Goal: Transaction & Acquisition: Obtain resource

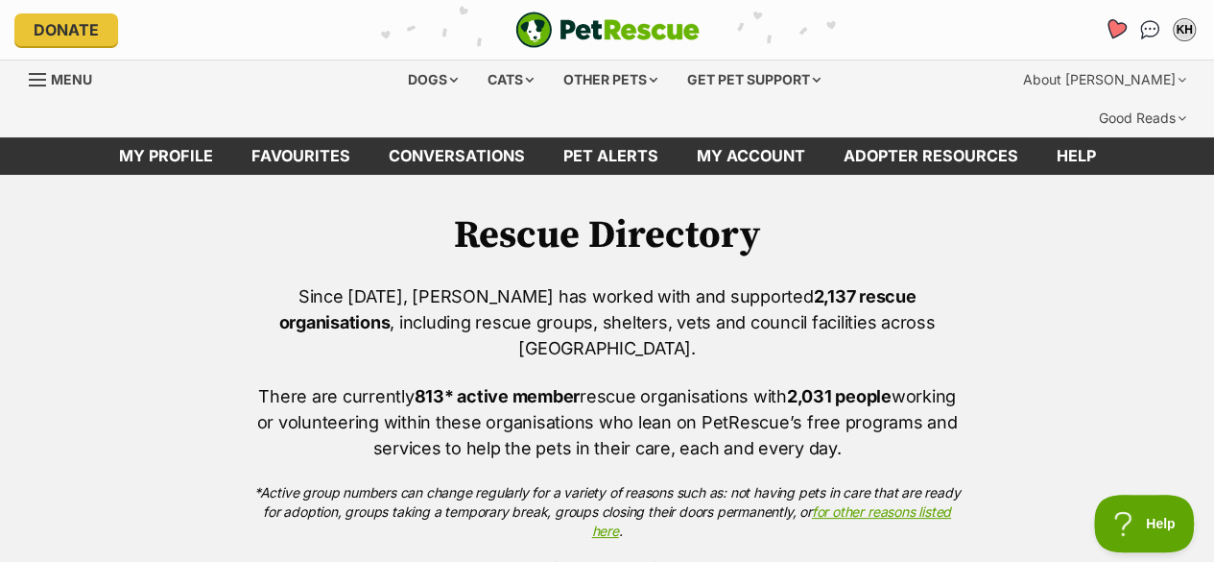
click at [1112, 24] on icon "Favourites" at bounding box center [1115, 29] width 23 height 22
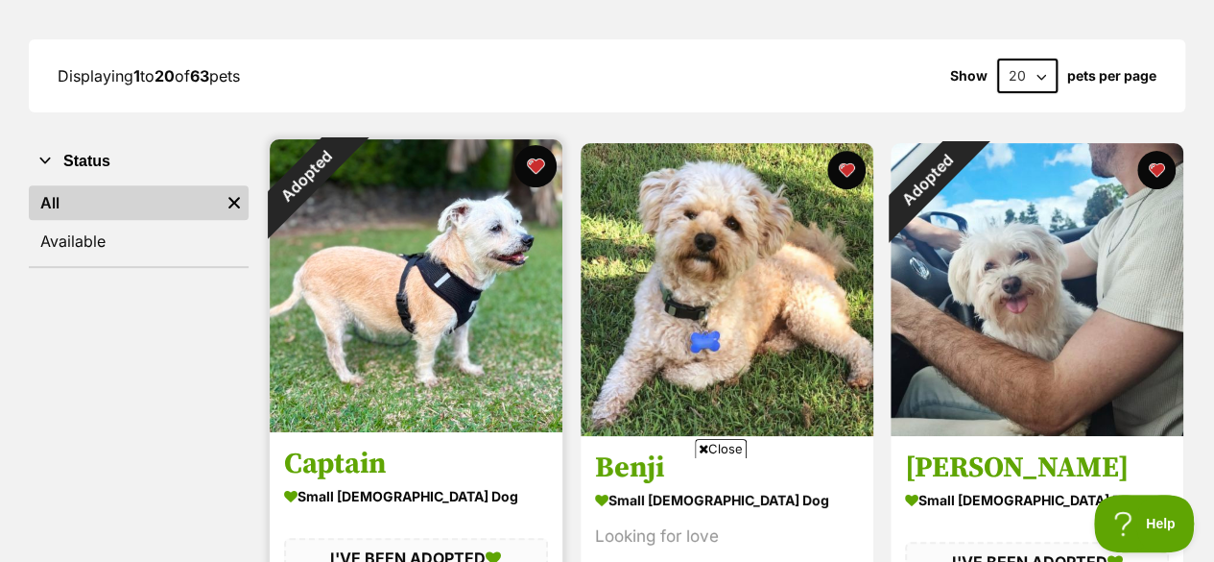
click at [538, 145] on button "favourite" at bounding box center [536, 166] width 42 height 42
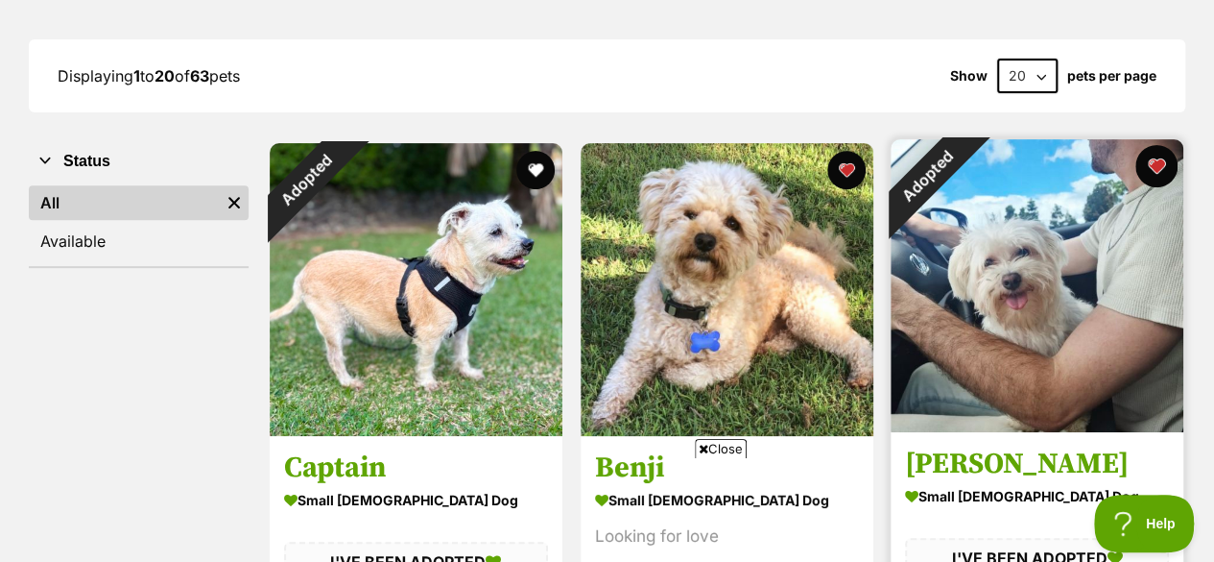
click at [1159, 145] on button "favourite" at bounding box center [1157, 166] width 42 height 42
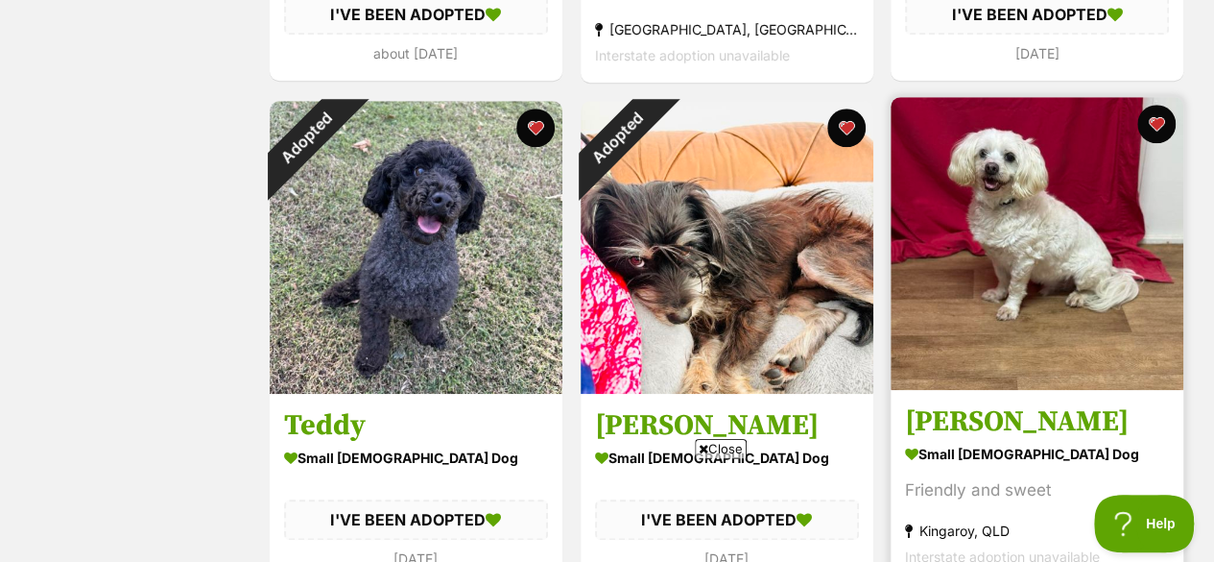
scroll to position [864, 0]
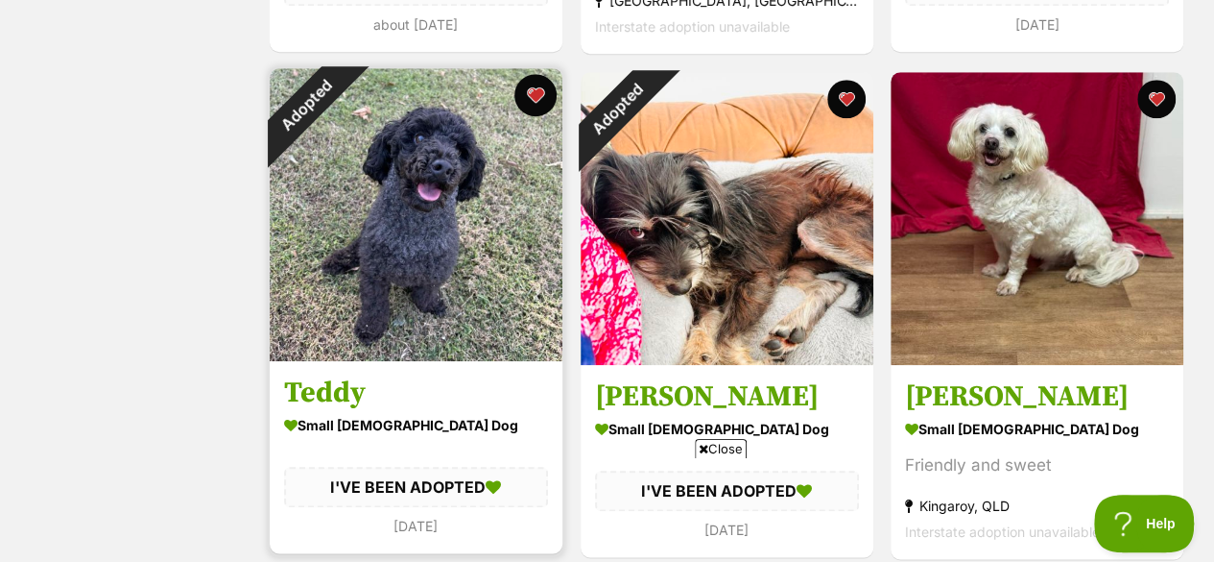
click at [539, 74] on button "favourite" at bounding box center [536, 95] width 42 height 42
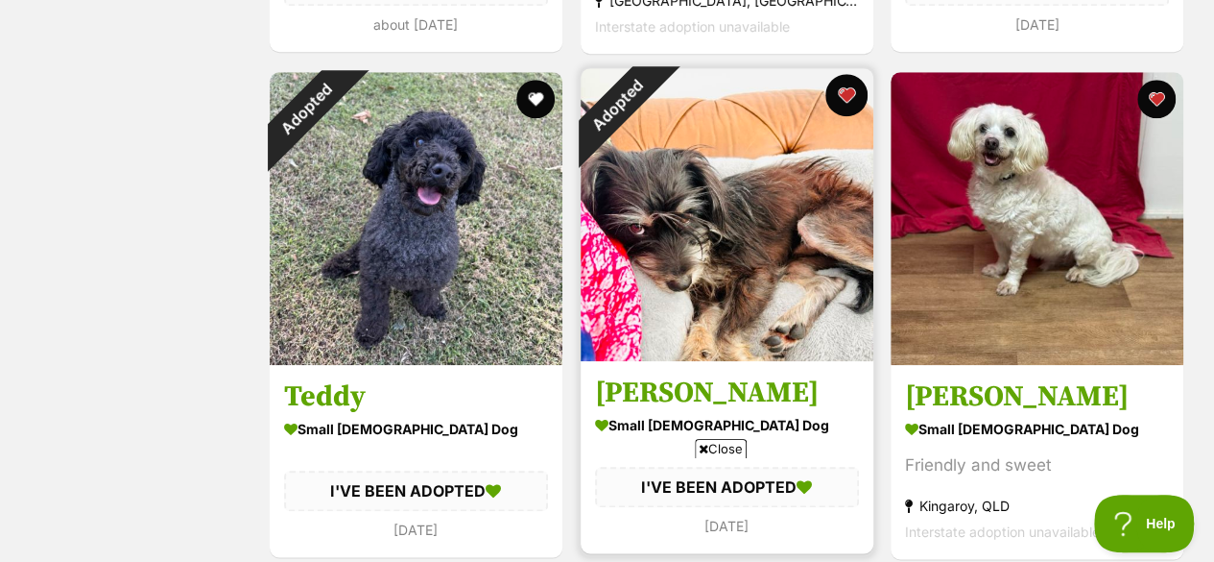
click at [847, 74] on button "favourite" at bounding box center [846, 95] width 42 height 42
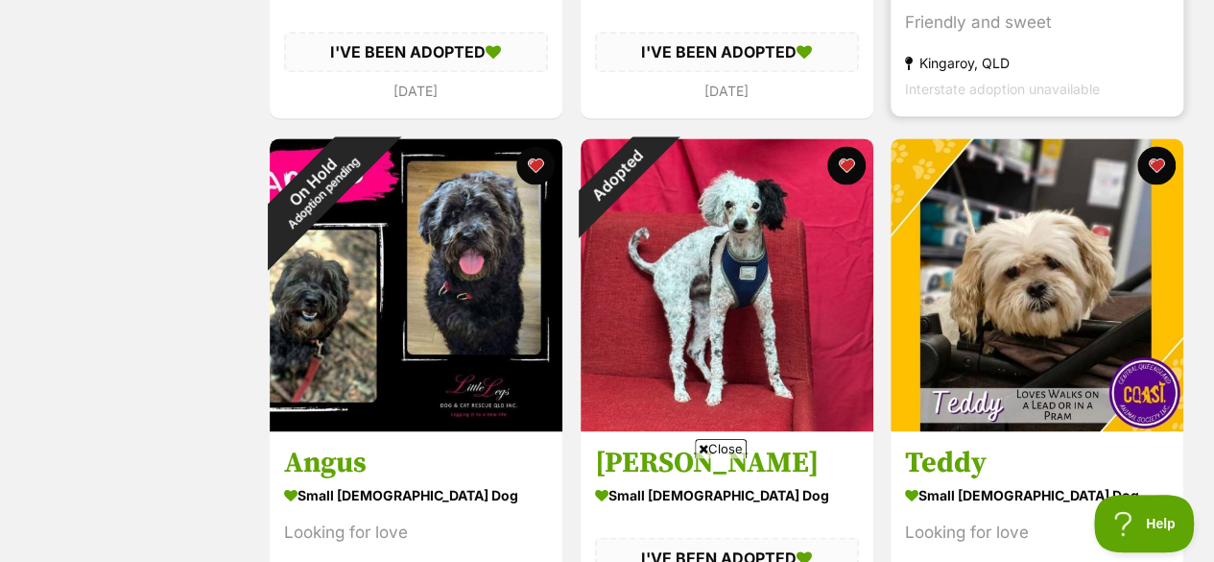
scroll to position [1344, 0]
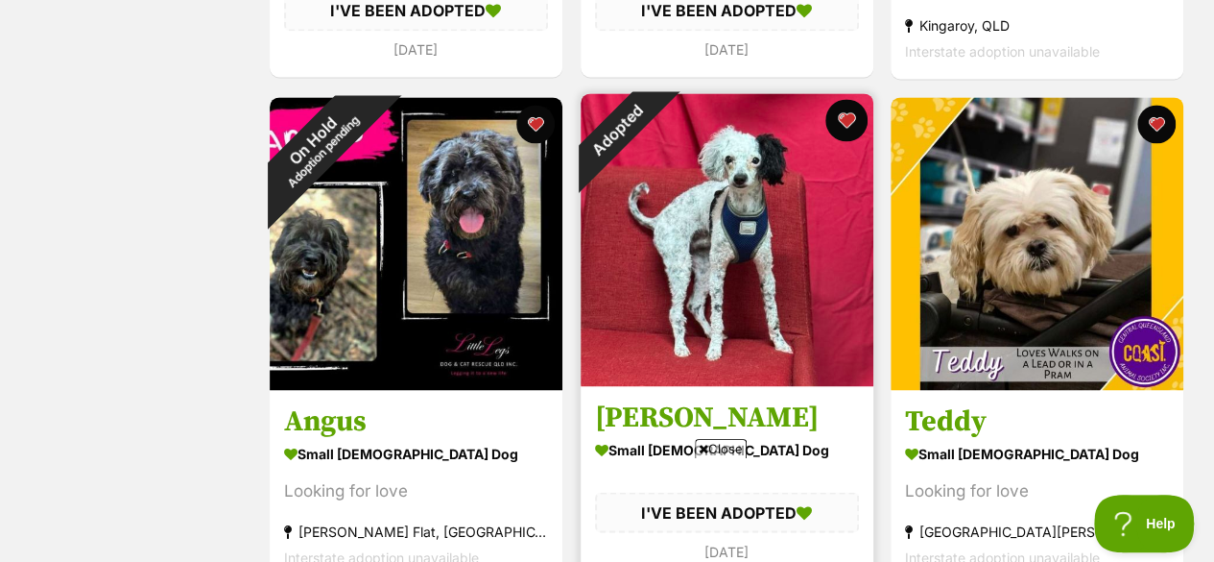
click at [847, 99] on button "favourite" at bounding box center [846, 120] width 42 height 42
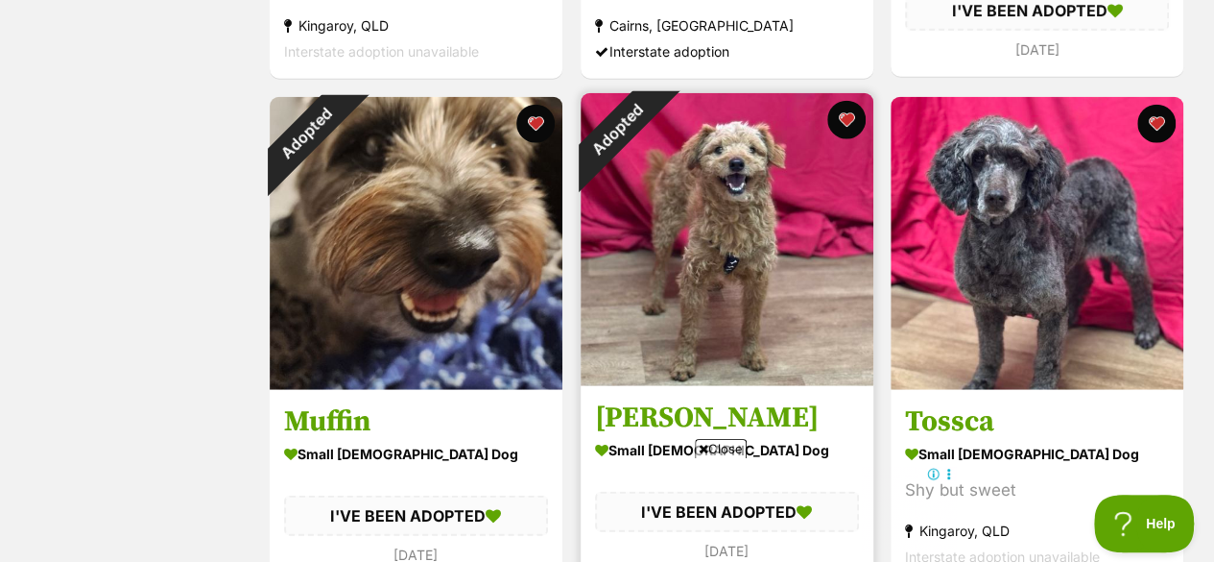
scroll to position [2400, 0]
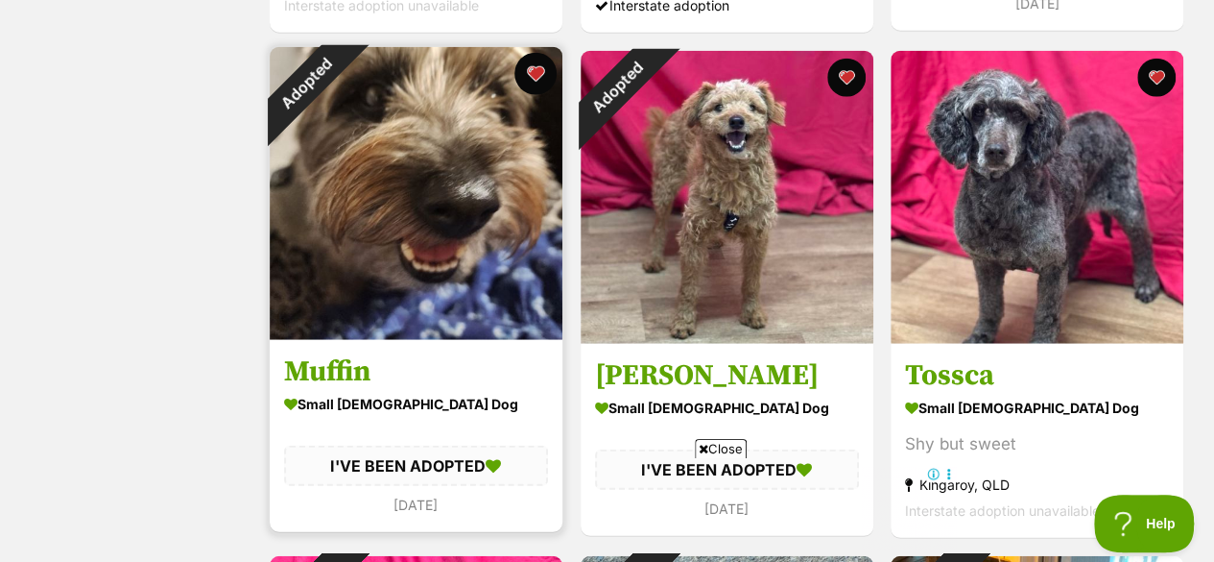
click at [539, 53] on button "favourite" at bounding box center [536, 74] width 42 height 42
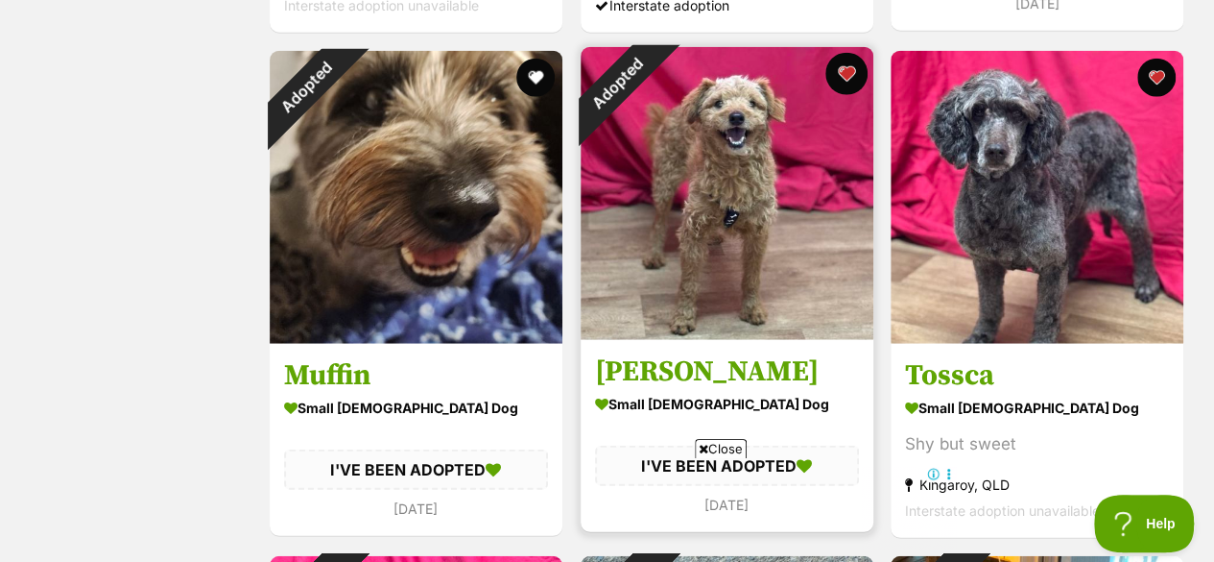
click at [845, 53] on button "favourite" at bounding box center [846, 74] width 42 height 42
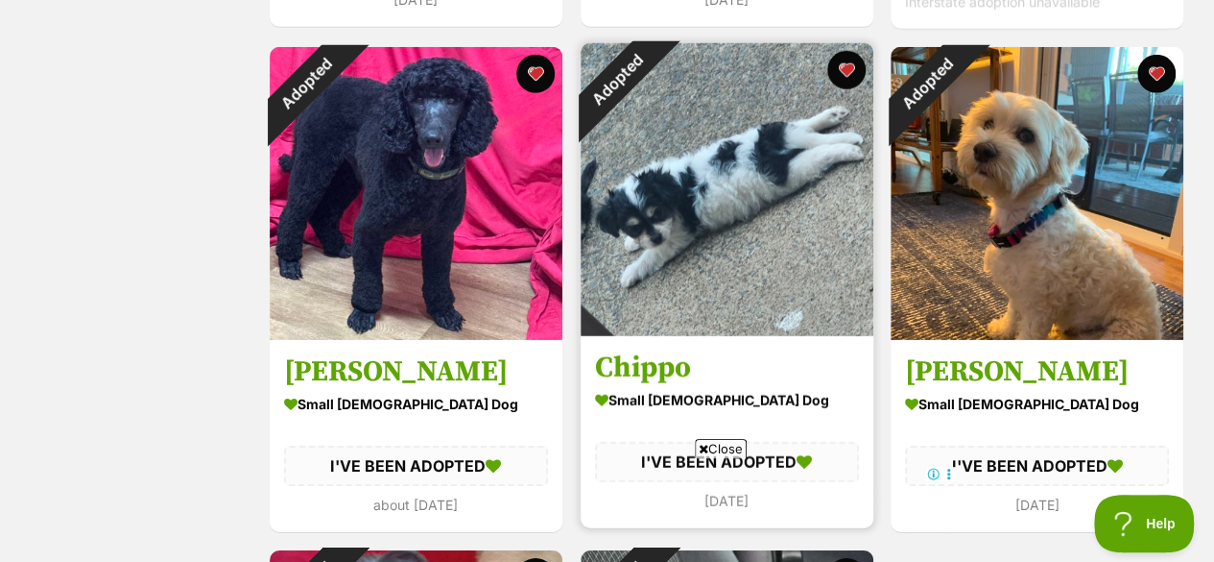
scroll to position [2880, 0]
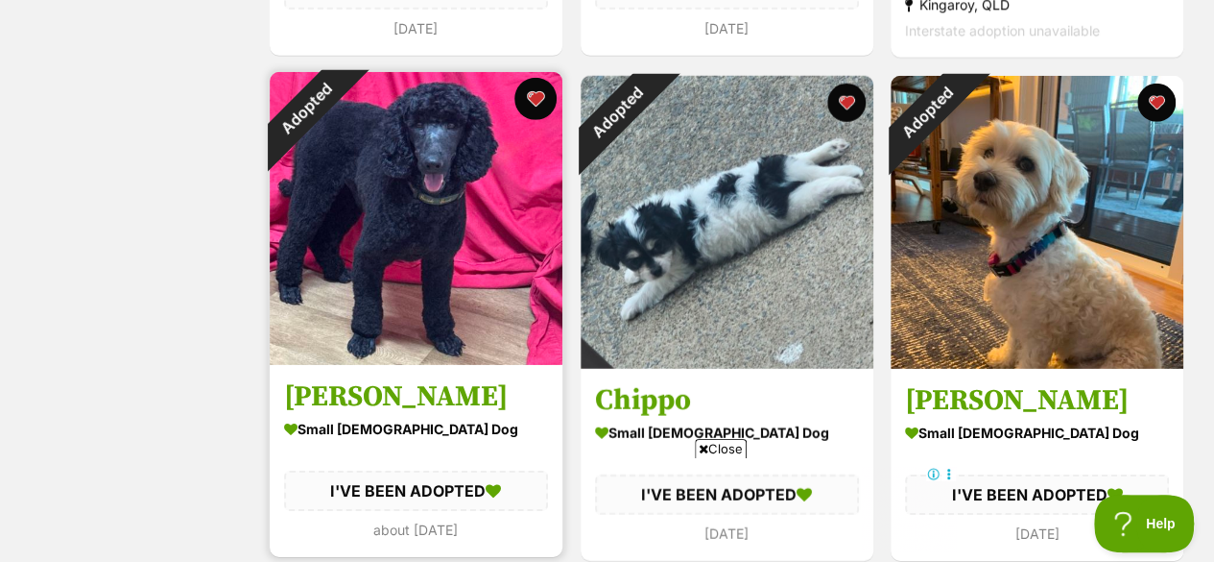
click at [535, 78] on button "favourite" at bounding box center [536, 99] width 42 height 42
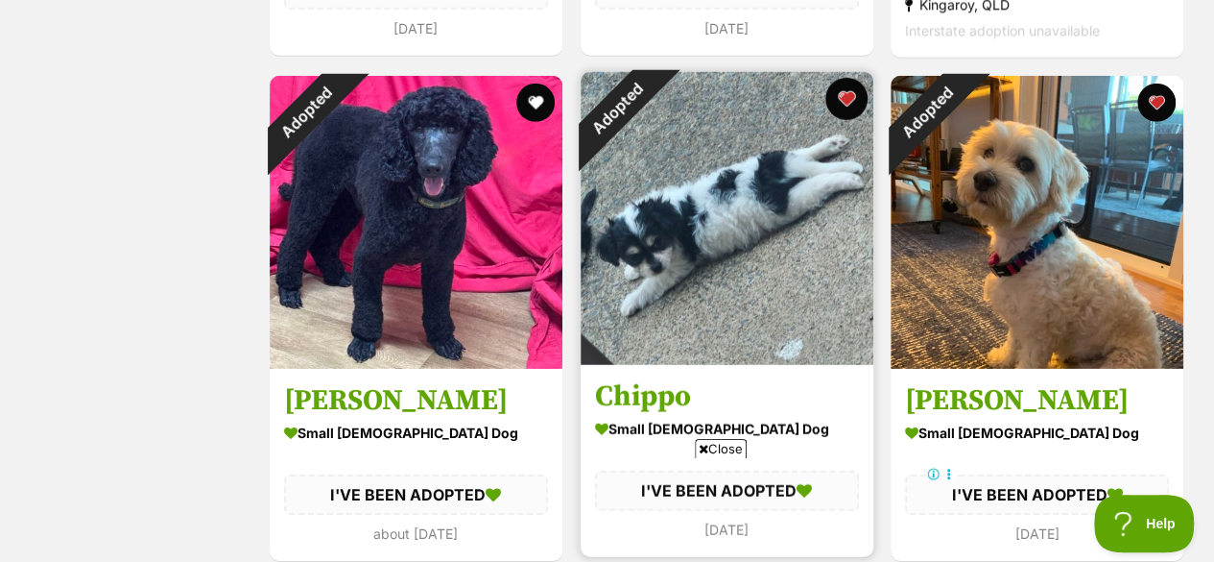
click at [846, 78] on button "favourite" at bounding box center [846, 99] width 42 height 42
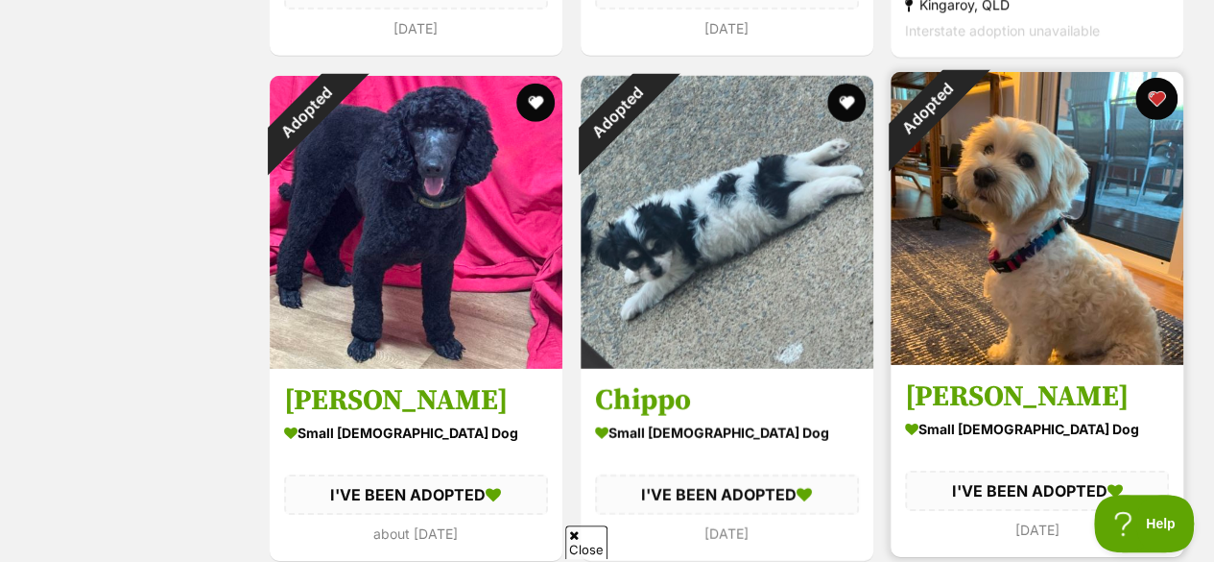
drag, startPoint x: 1160, startPoint y: 56, endPoint x: 1006, endPoint y: 132, distance: 171.3
click at [1158, 80] on button "favourite" at bounding box center [1156, 99] width 38 height 38
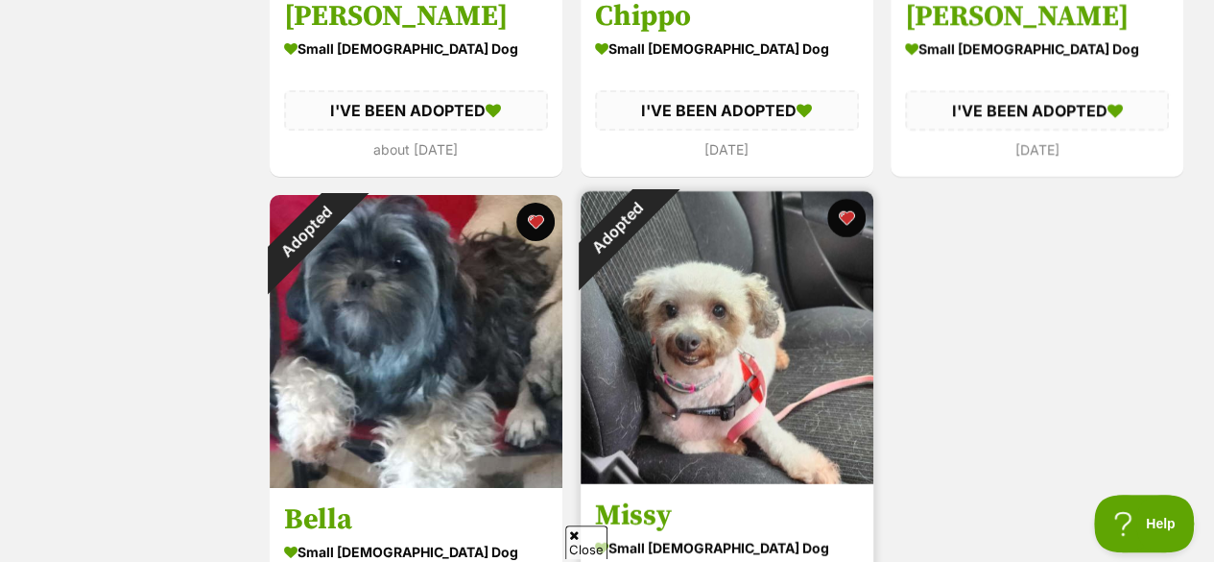
scroll to position [0, 0]
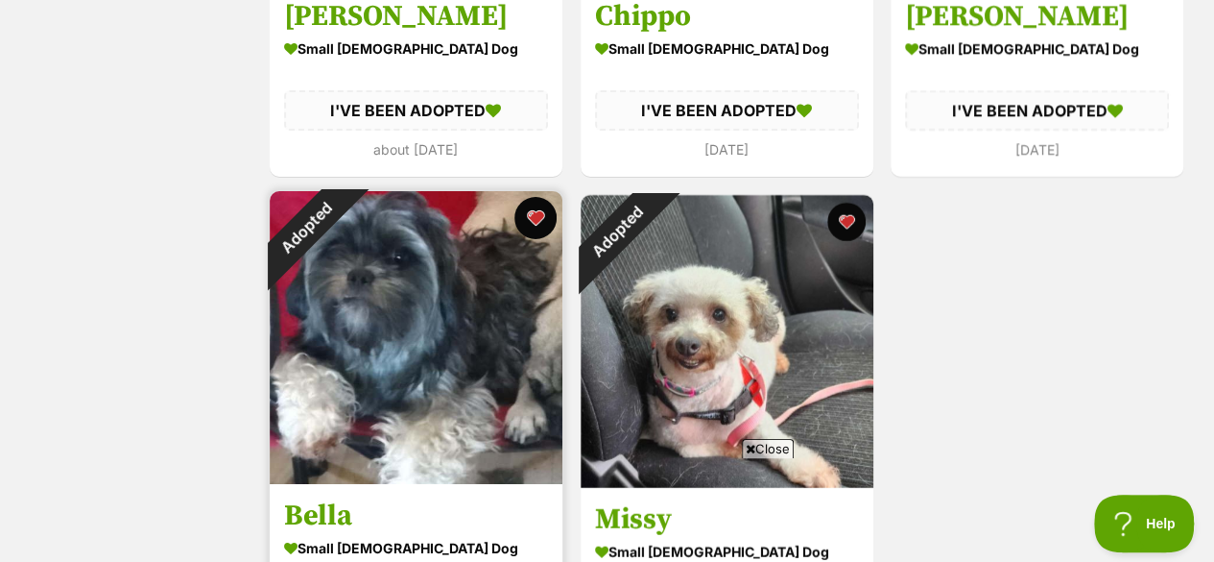
click at [531, 197] on button "favourite" at bounding box center [536, 218] width 42 height 42
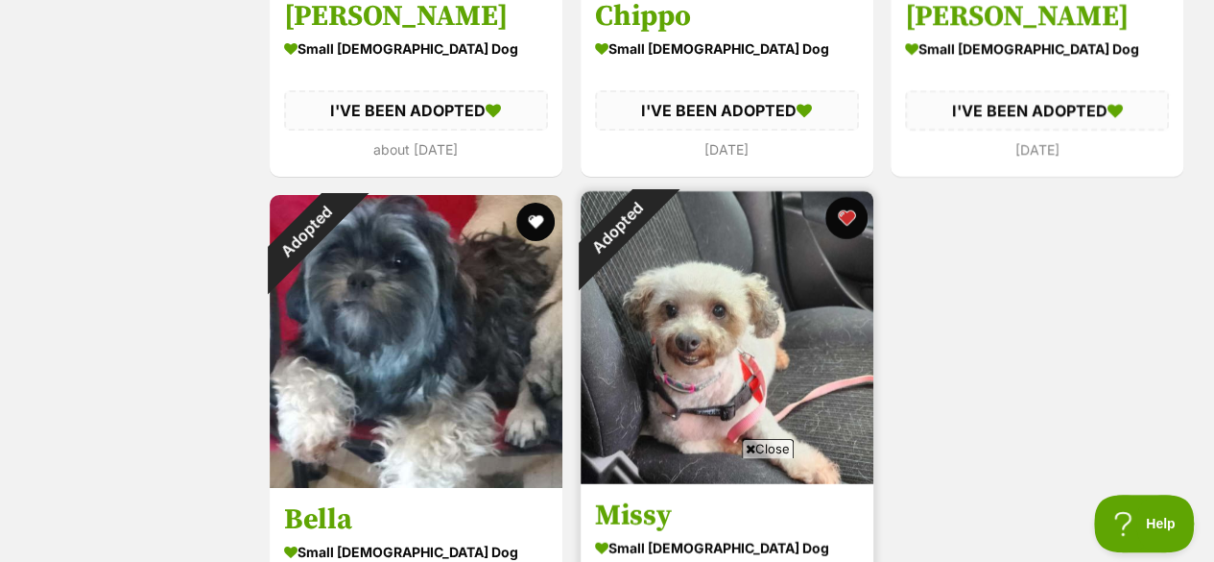
click at [843, 197] on button "favourite" at bounding box center [846, 218] width 42 height 42
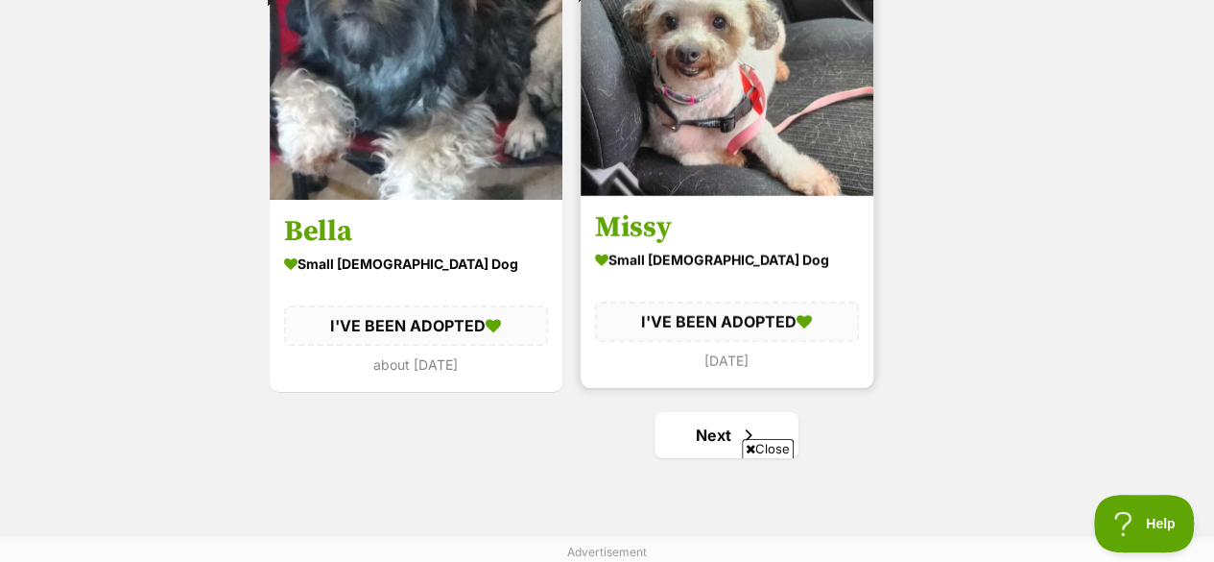
scroll to position [3648, 0]
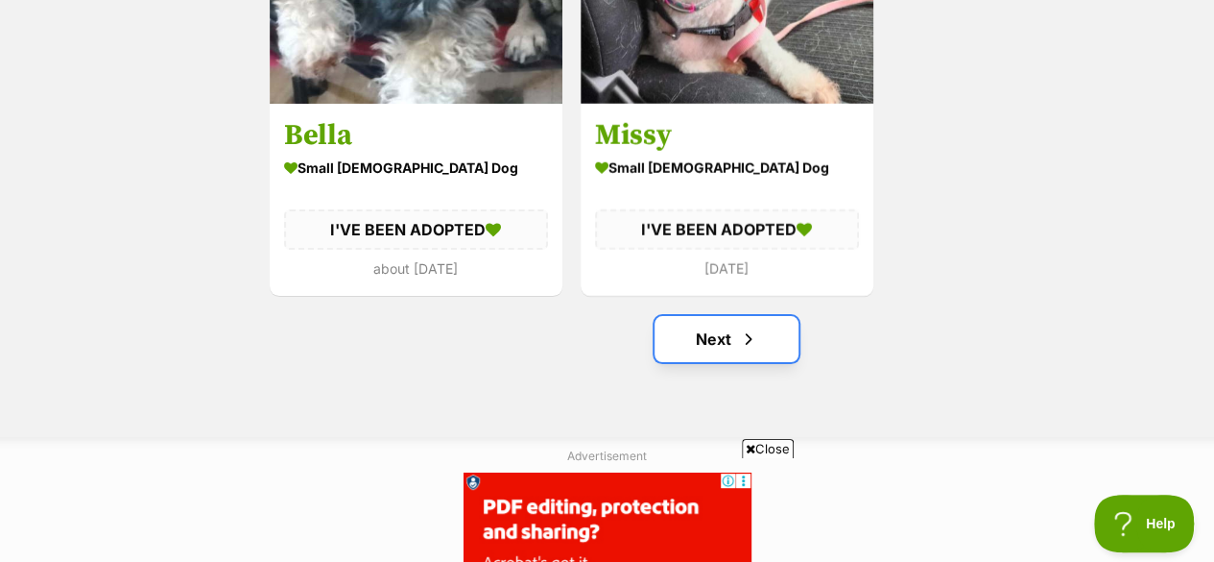
click at [703, 316] on link "Next" at bounding box center [727, 339] width 144 height 46
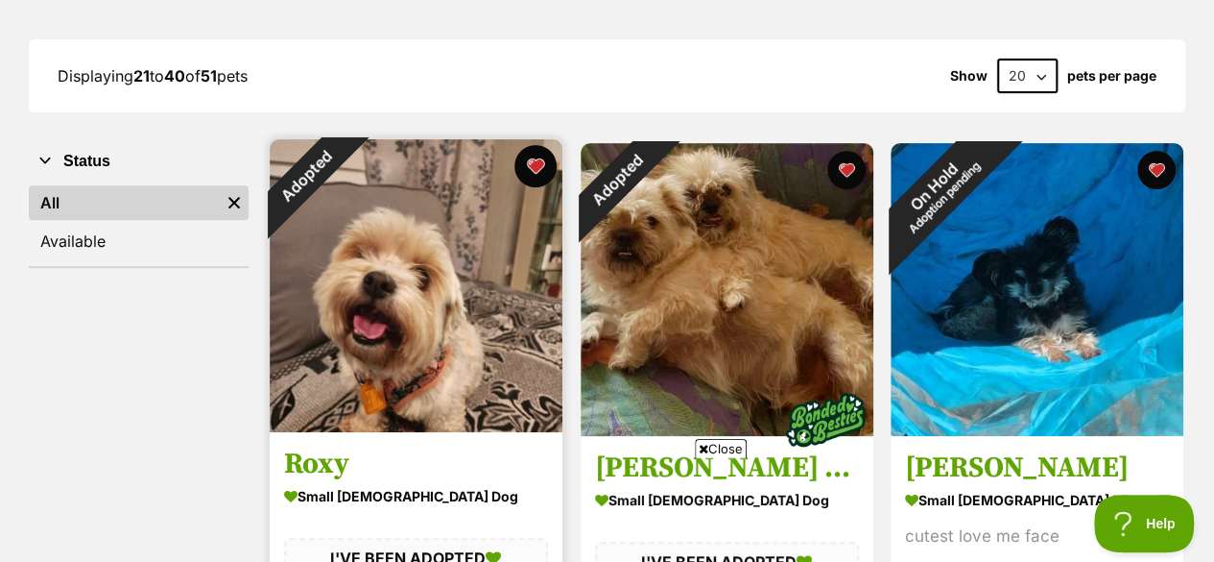
click at [541, 145] on button "favourite" at bounding box center [536, 166] width 42 height 42
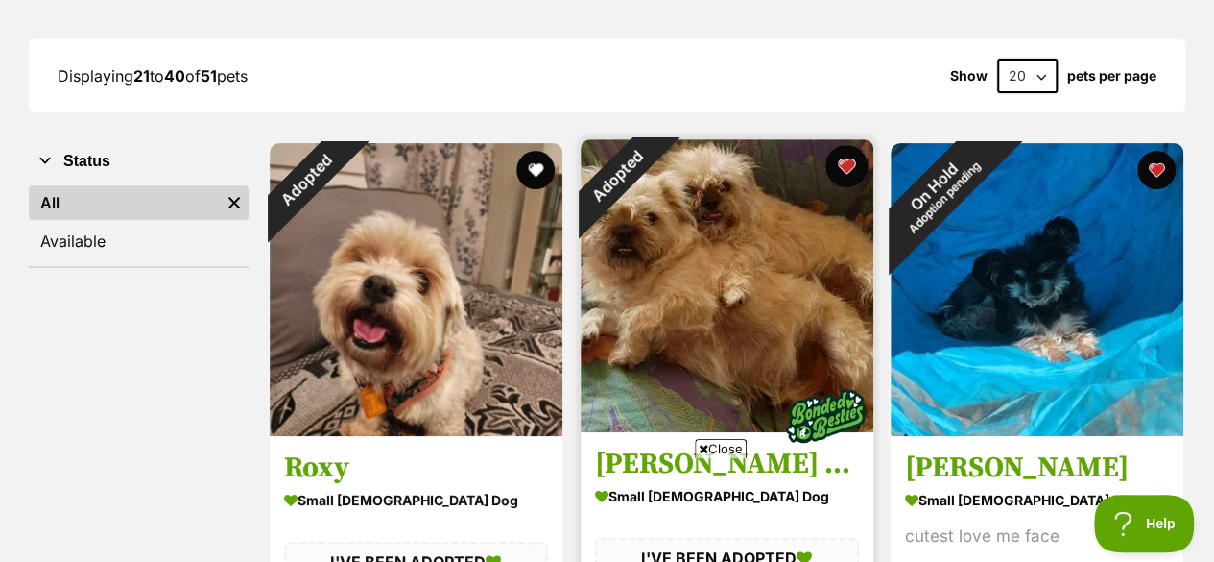
drag, startPoint x: 842, startPoint y: 125, endPoint x: 858, endPoint y: 132, distance: 17.6
click at [844, 145] on button "favourite" at bounding box center [846, 166] width 42 height 42
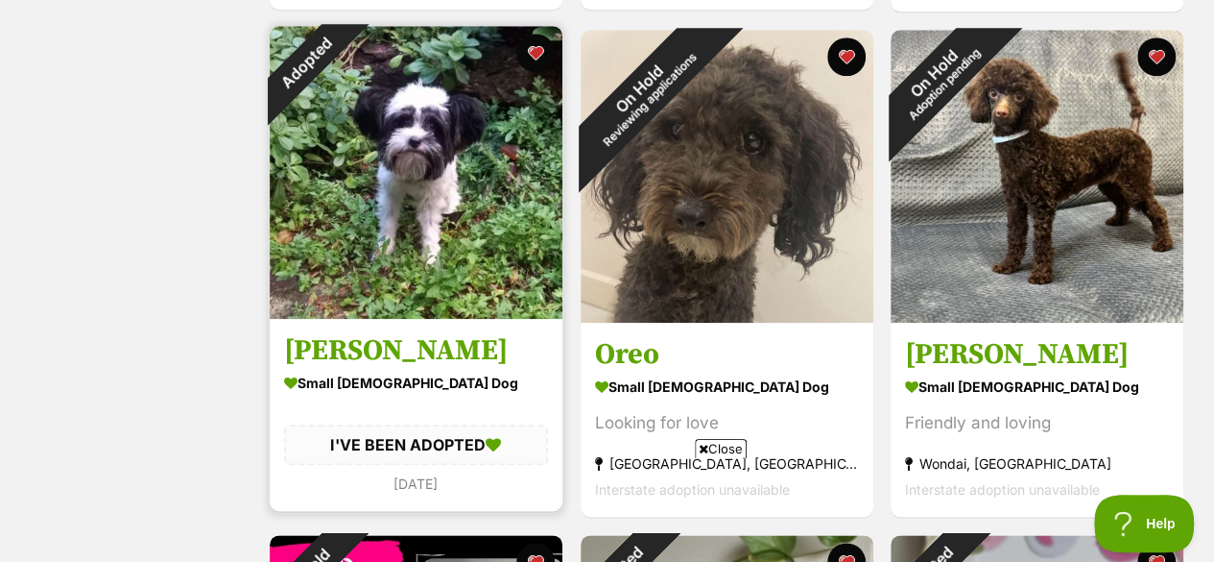
scroll to position [864, 0]
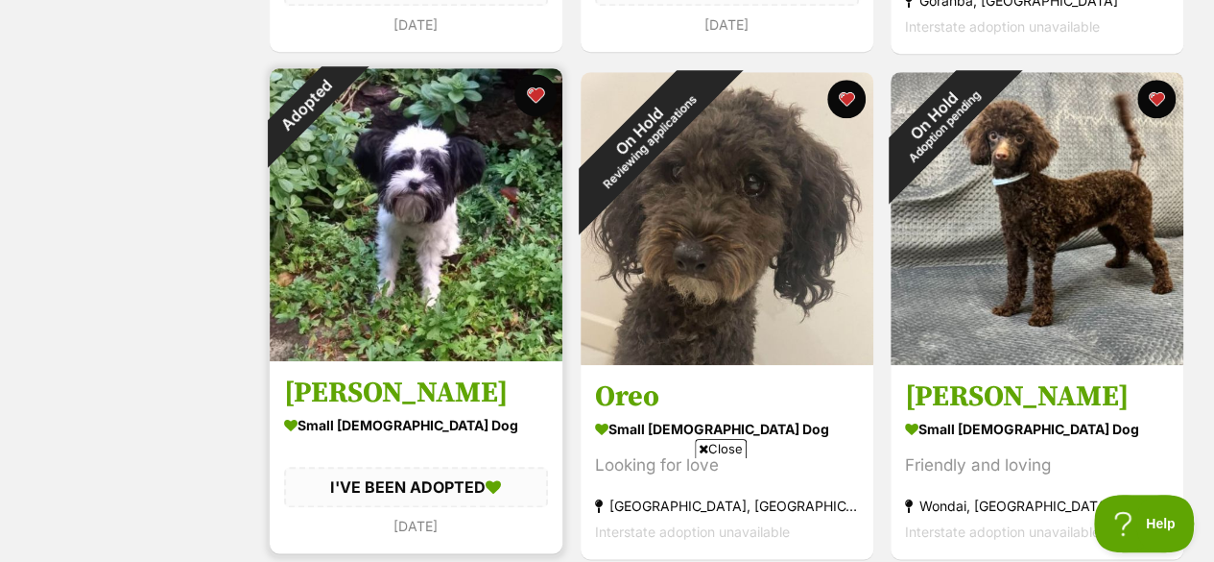
click at [539, 74] on button "favourite" at bounding box center [536, 95] width 42 height 42
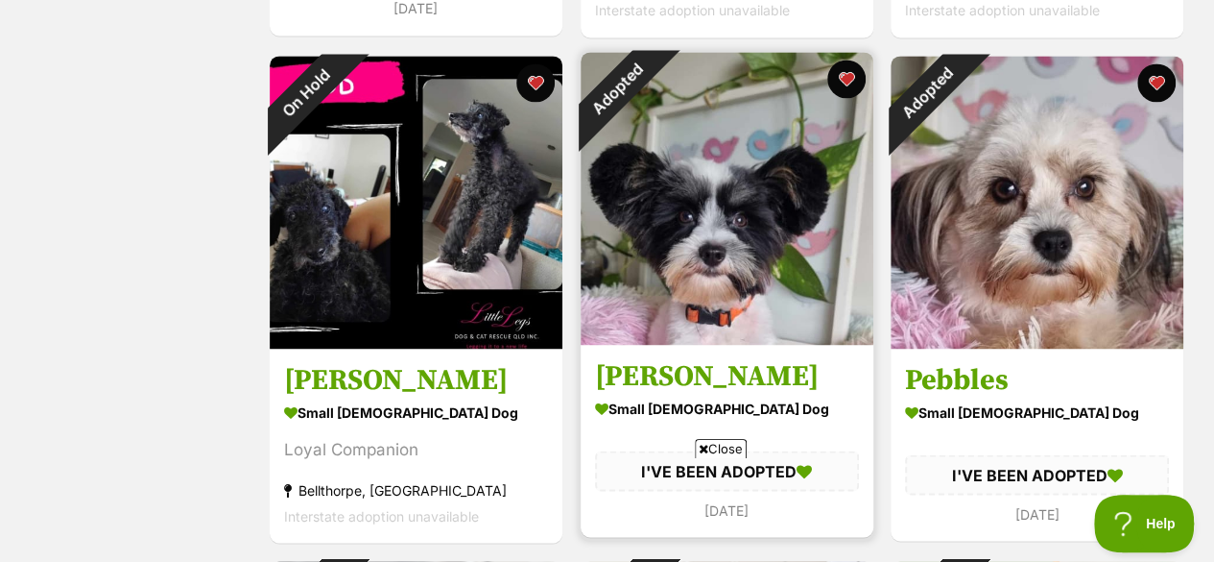
scroll to position [1344, 0]
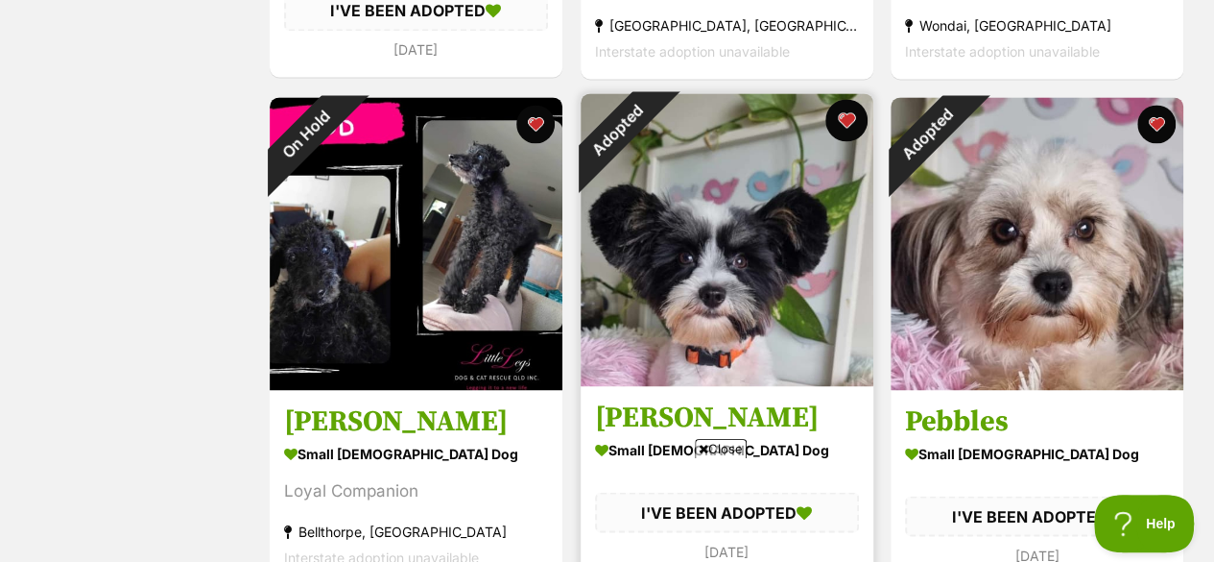
click at [843, 99] on button "favourite" at bounding box center [846, 120] width 42 height 42
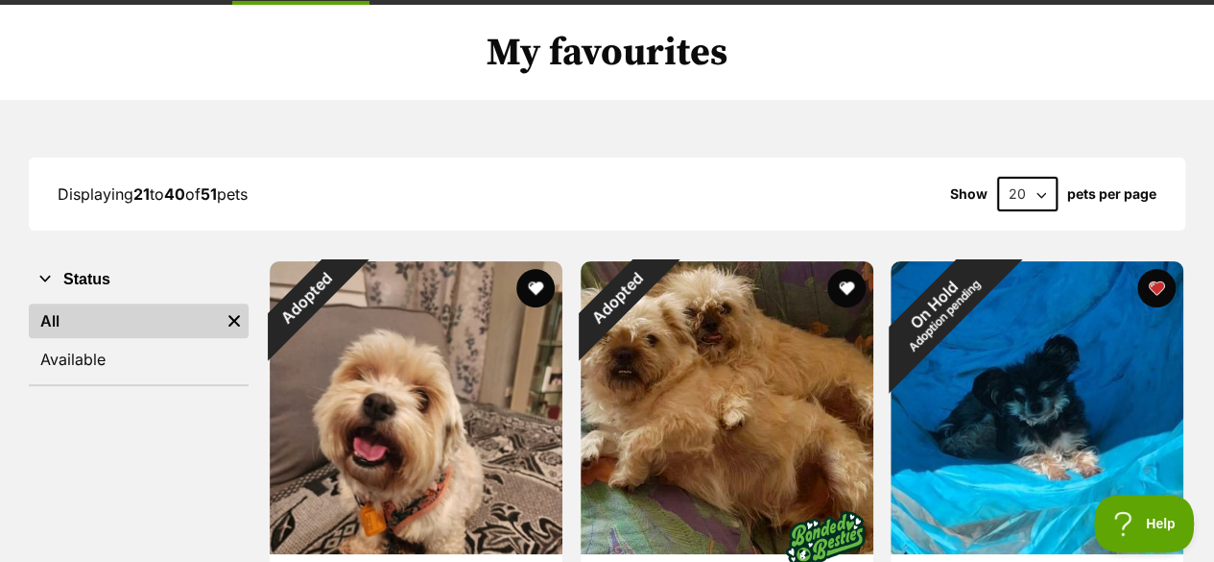
scroll to position [0, 0]
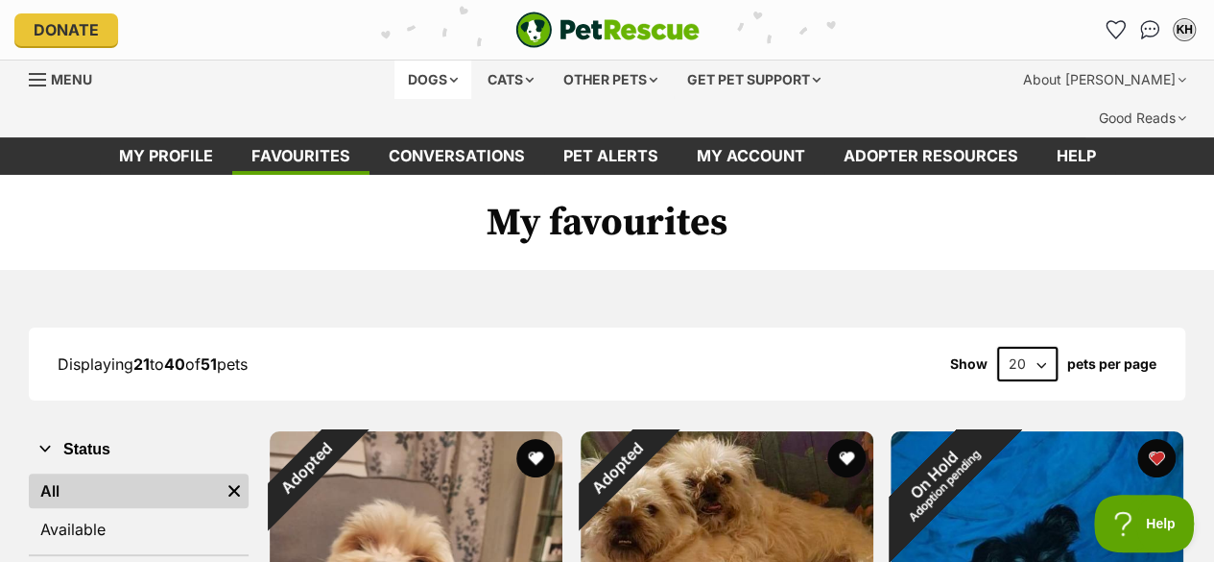
click at [451, 74] on div "Dogs" at bounding box center [433, 79] width 77 height 38
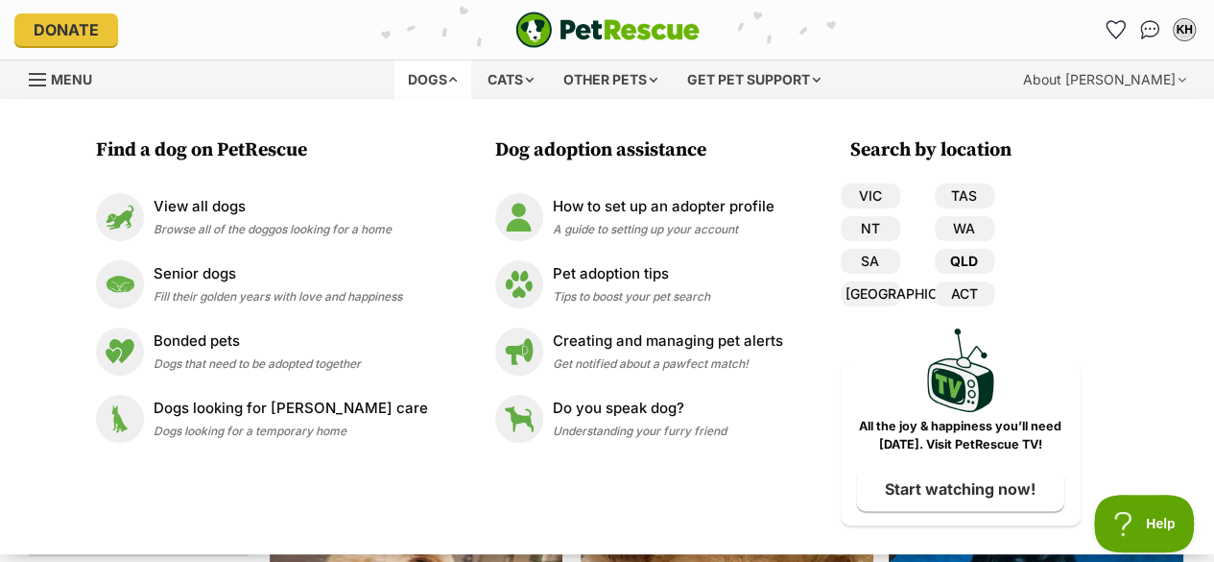
click at [950, 254] on link "QLD" at bounding box center [965, 261] width 60 height 25
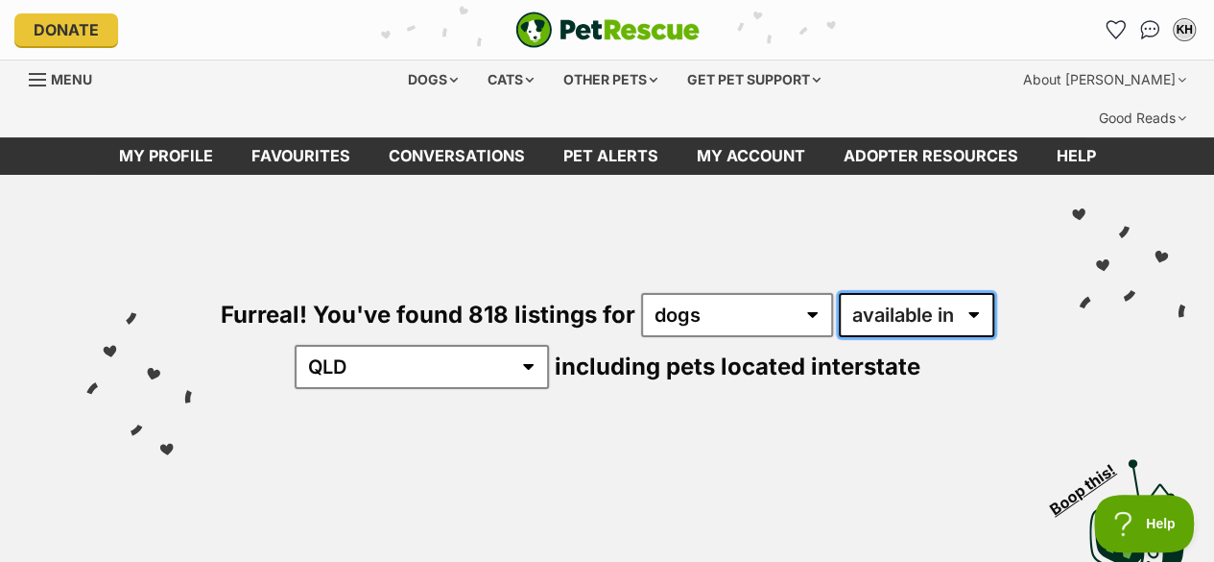
click at [973, 293] on select "available in located in" at bounding box center [917, 315] width 156 height 44
click at [839, 293] on select "available in located in" at bounding box center [917, 315] width 156 height 44
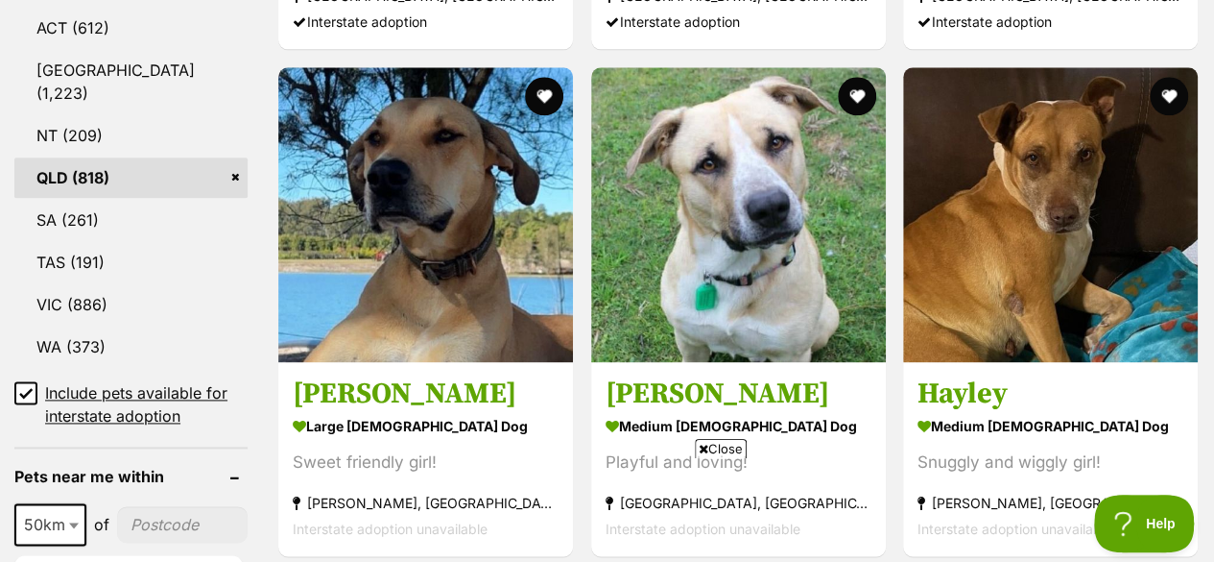
scroll to position [1152, 0]
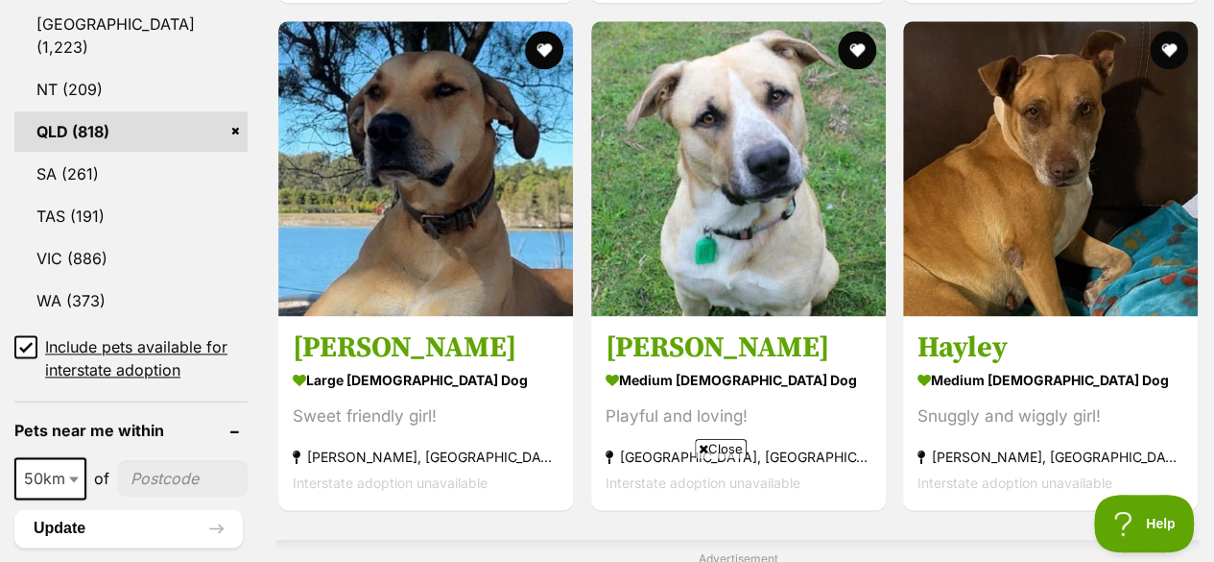
click at [30, 342] on icon at bounding box center [26, 346] width 12 height 9
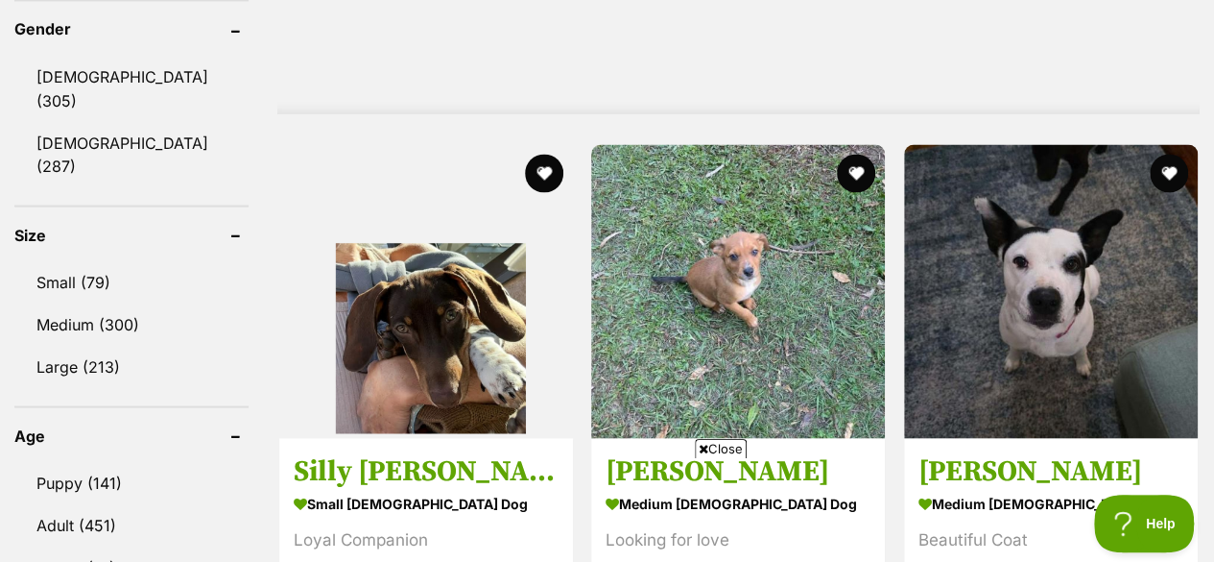
scroll to position [1728, 0]
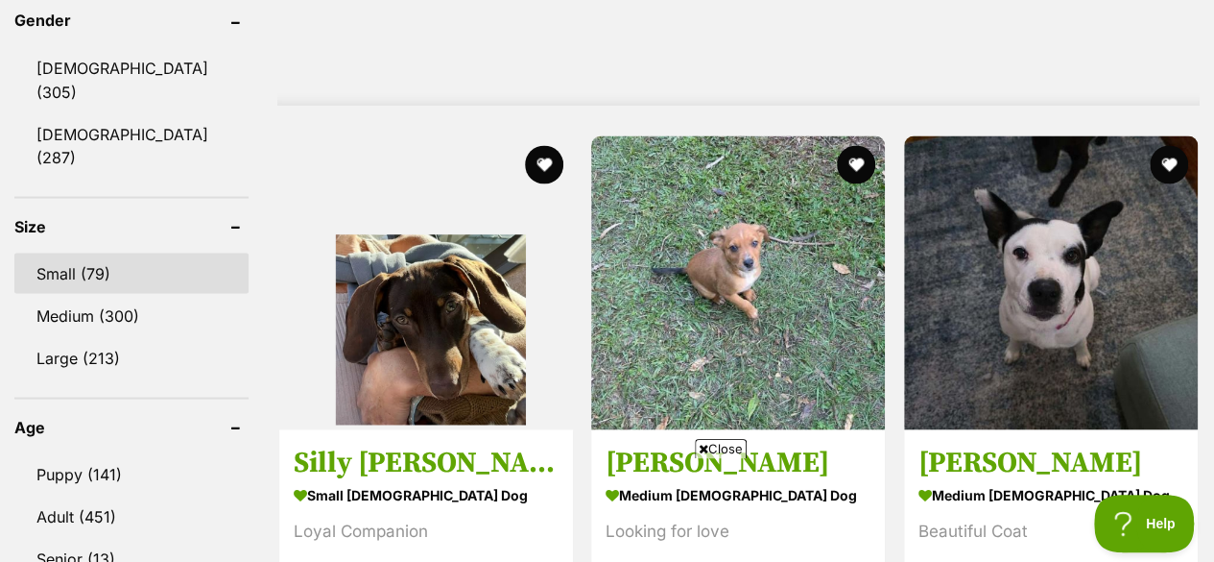
click at [180, 252] on link "Small (79)" at bounding box center [131, 272] width 234 height 40
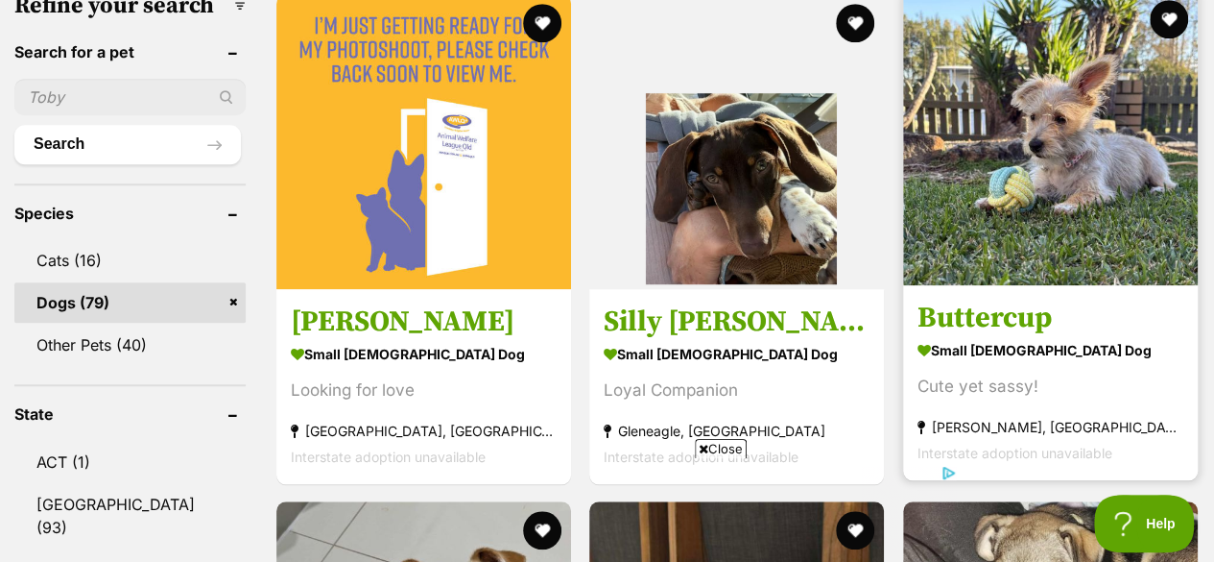
scroll to position [576, 0]
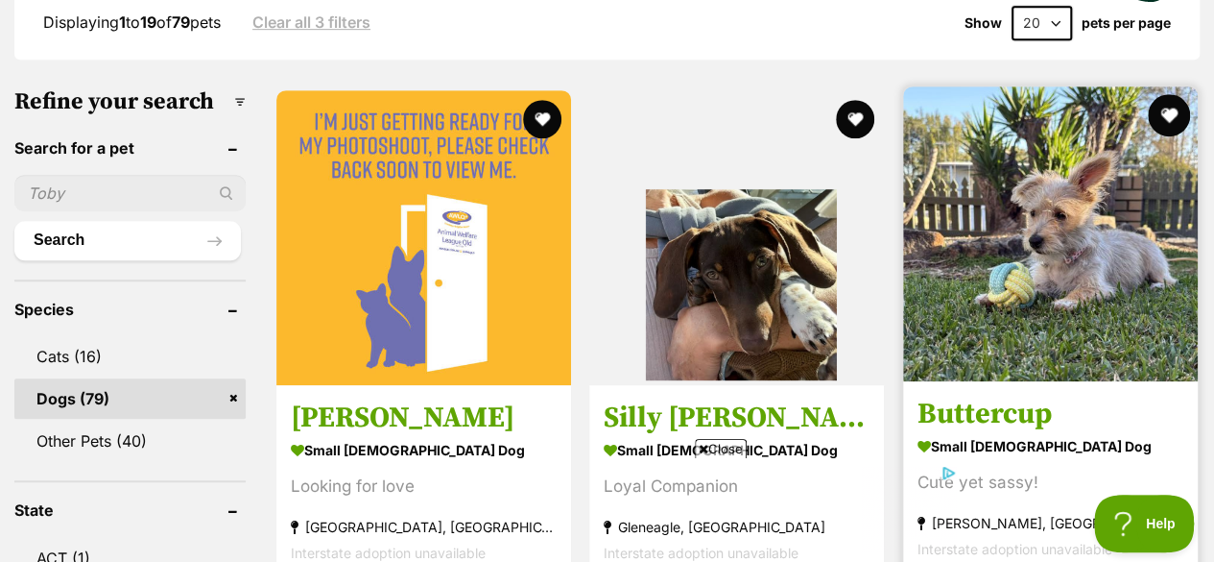
drag, startPoint x: 1169, startPoint y: 69, endPoint x: 1159, endPoint y: 82, distance: 16.3
click at [1167, 94] on button "favourite" at bounding box center [1169, 115] width 42 height 42
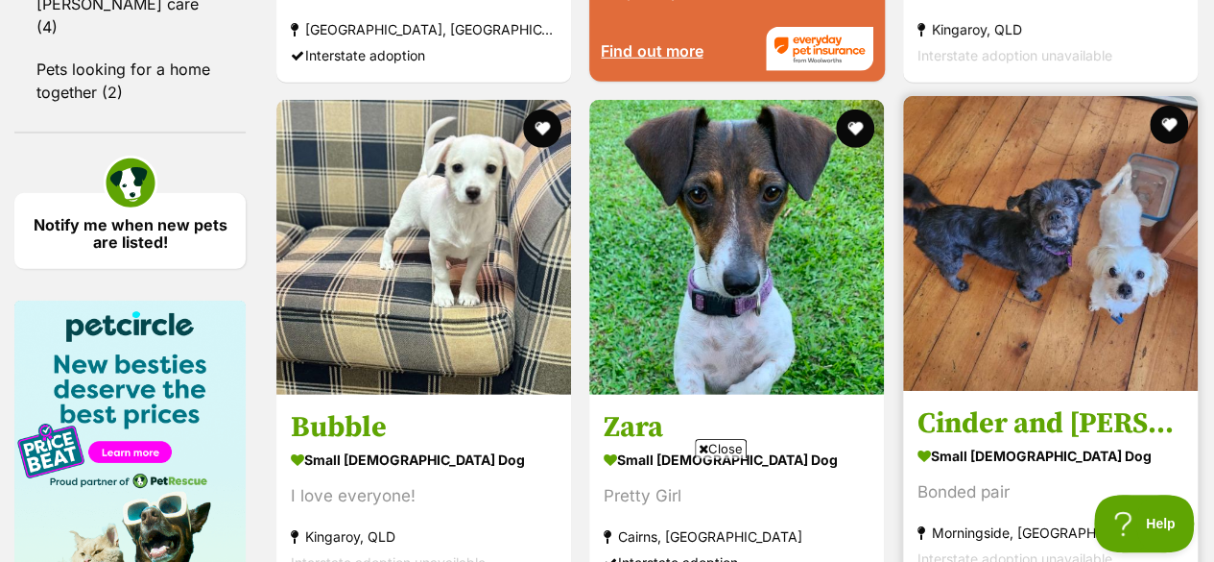
scroll to position [0, 0]
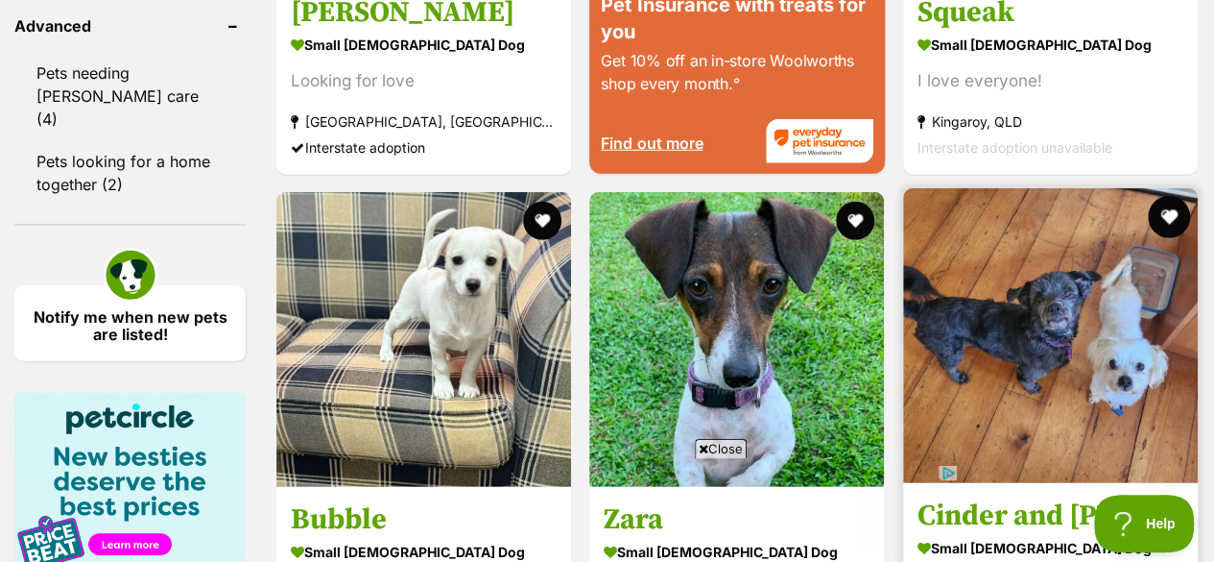
click at [1169, 196] on button "favourite" at bounding box center [1169, 217] width 42 height 42
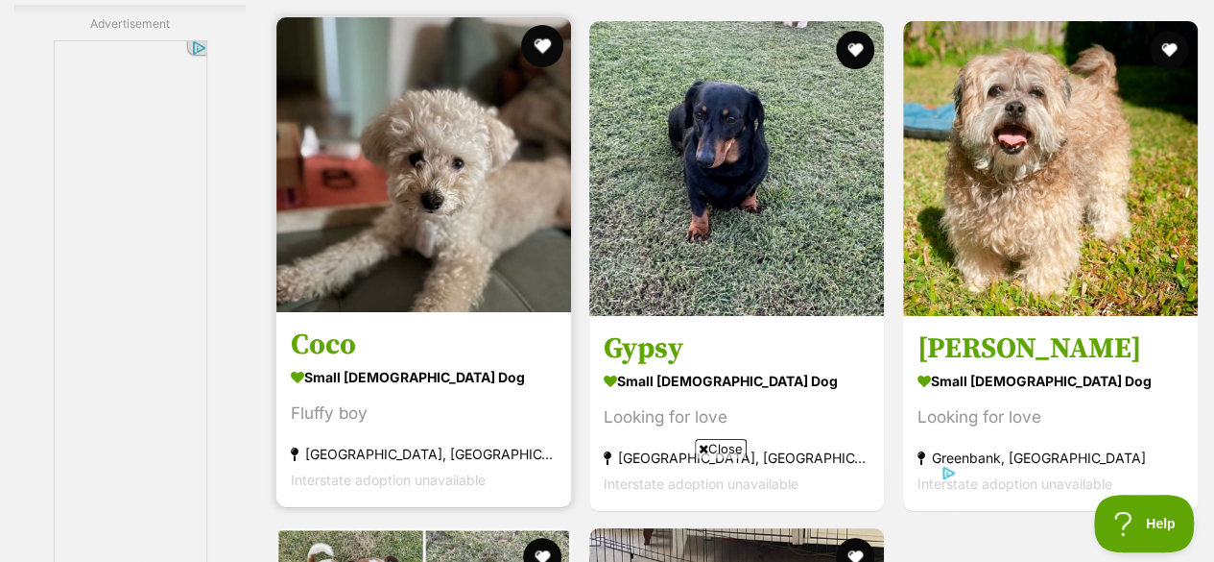
click at [550, 25] on button "favourite" at bounding box center [542, 46] width 42 height 42
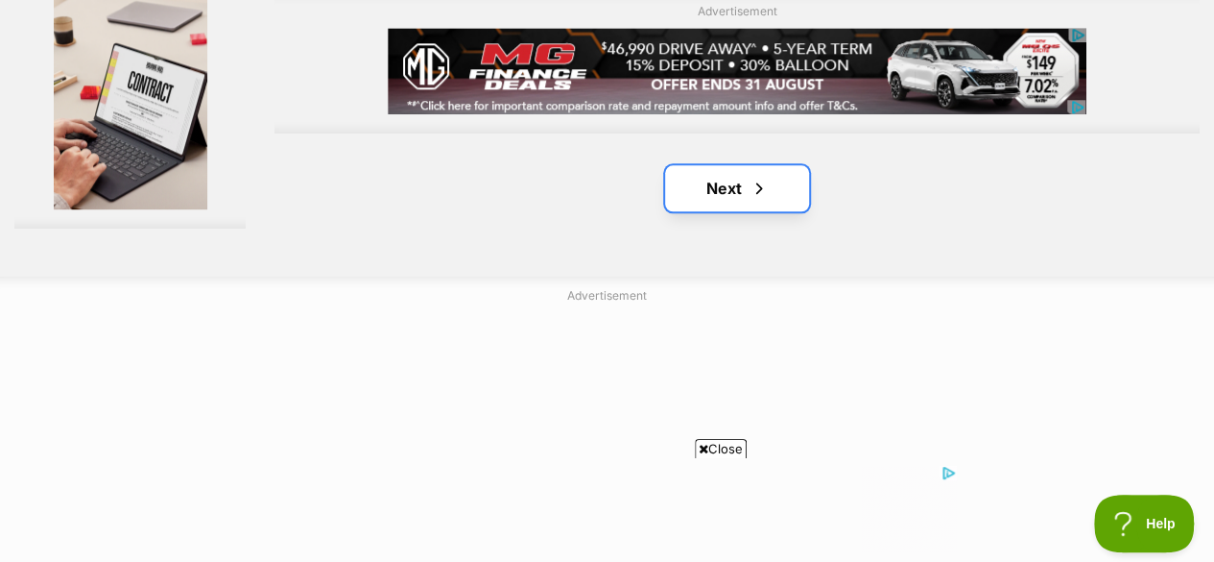
click at [762, 177] on span "Next page" at bounding box center [759, 188] width 19 height 23
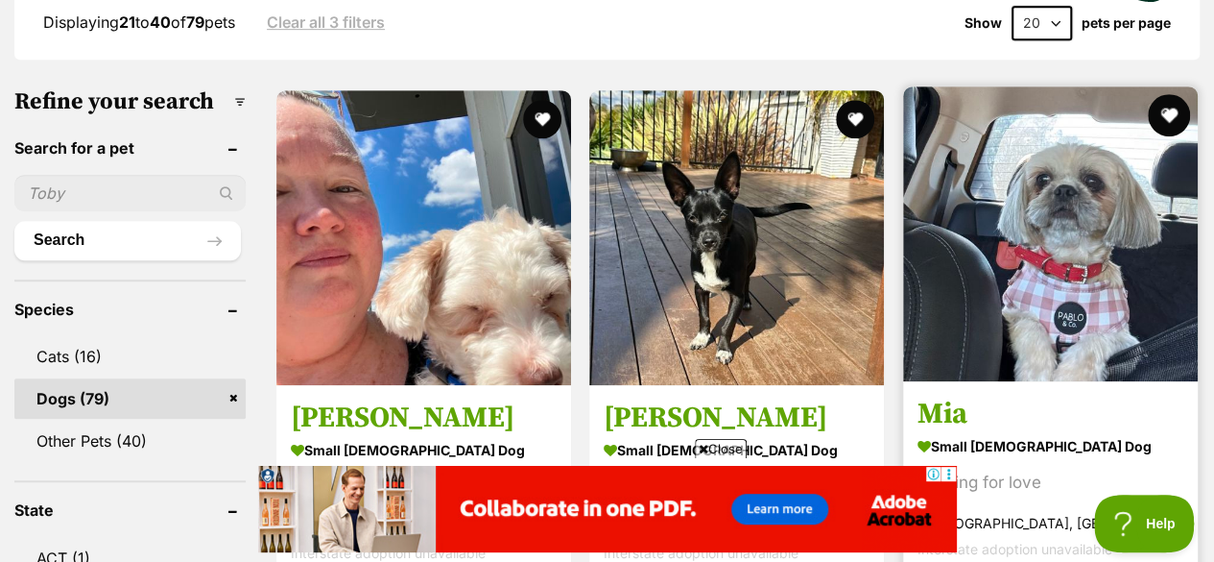
click at [1167, 94] on button "favourite" at bounding box center [1169, 115] width 42 height 42
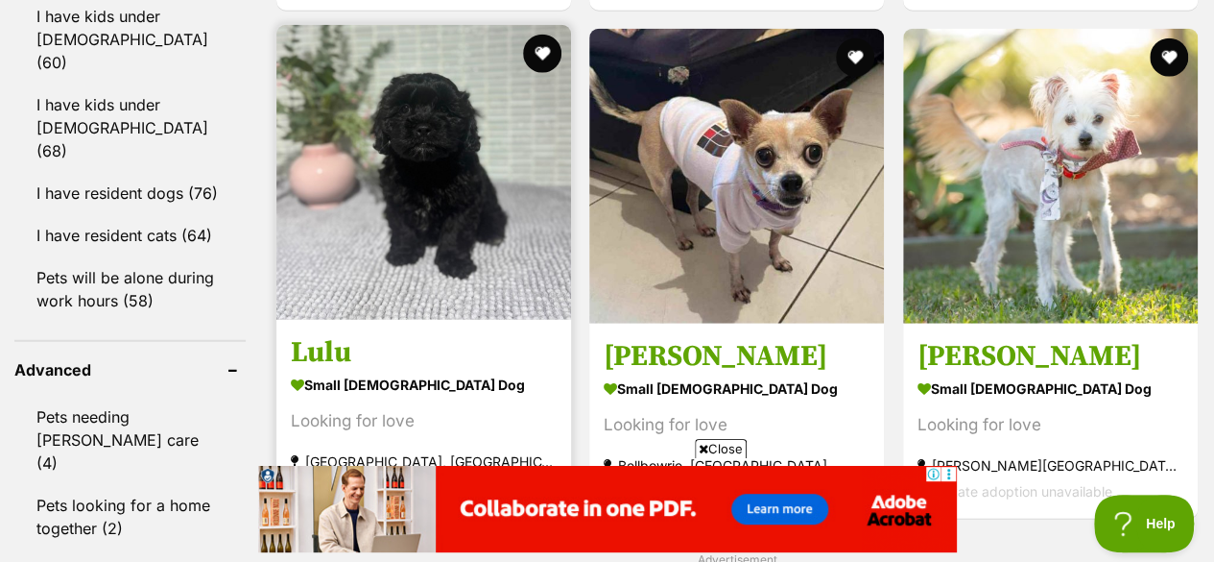
scroll to position [2304, 0]
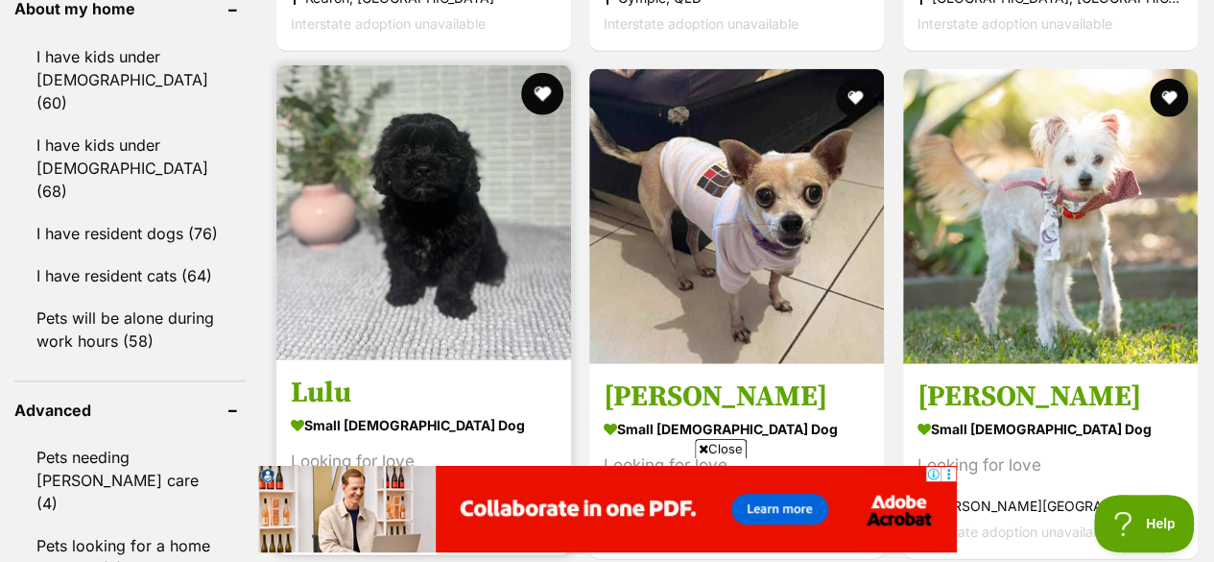
click at [542, 73] on button "favourite" at bounding box center [542, 94] width 42 height 42
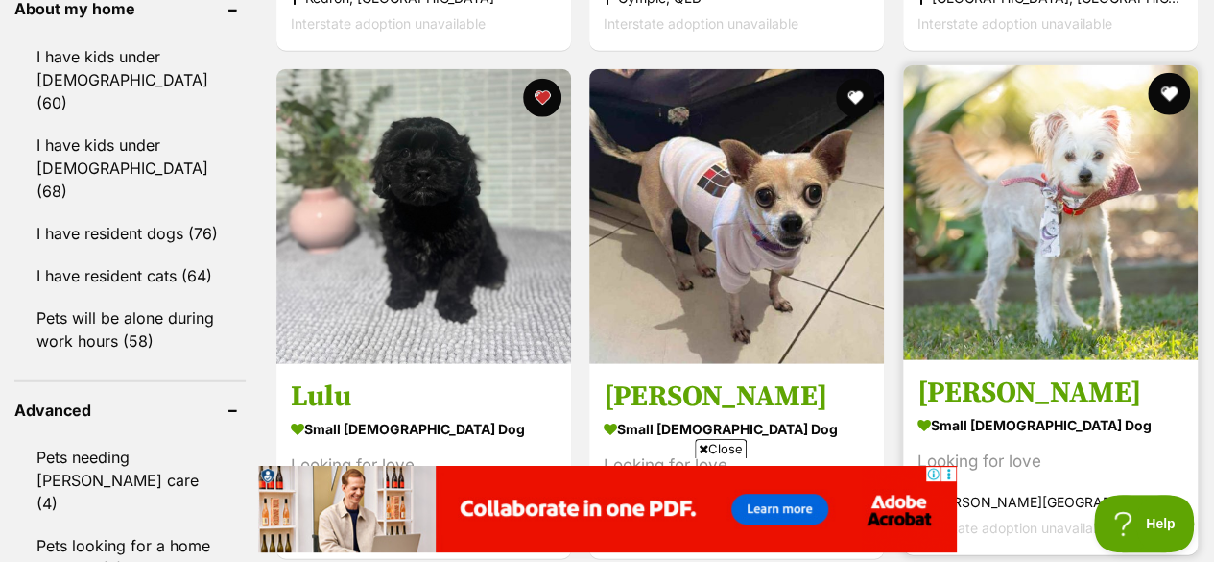
click at [1162, 73] on button "favourite" at bounding box center [1169, 94] width 42 height 42
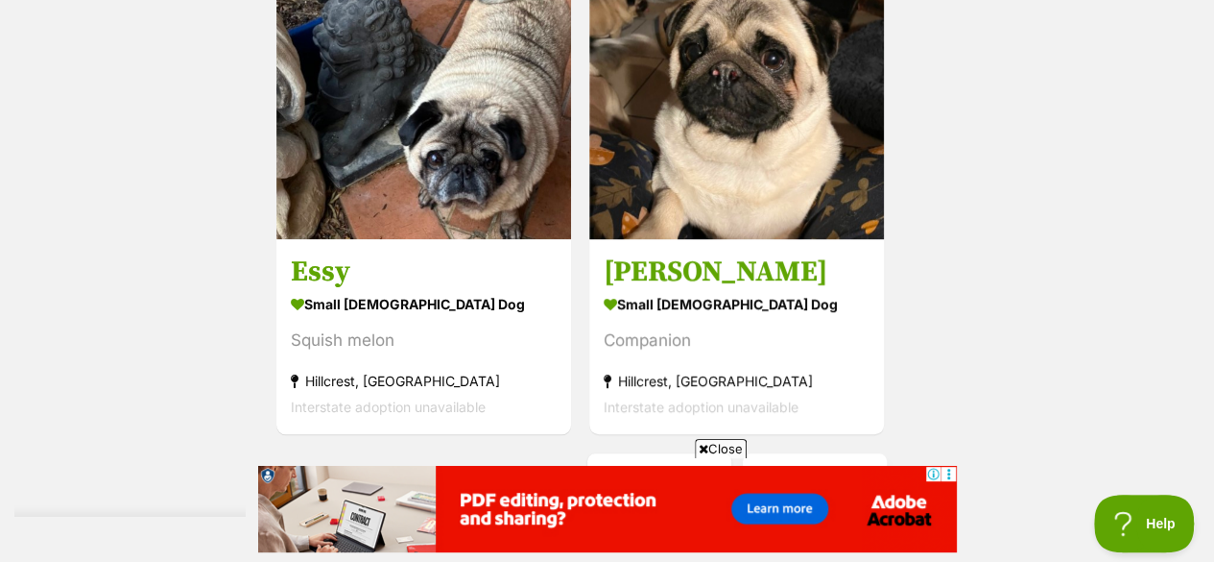
scroll to position [0, 0]
click at [802, 453] on link "Next" at bounding box center [815, 476] width 144 height 46
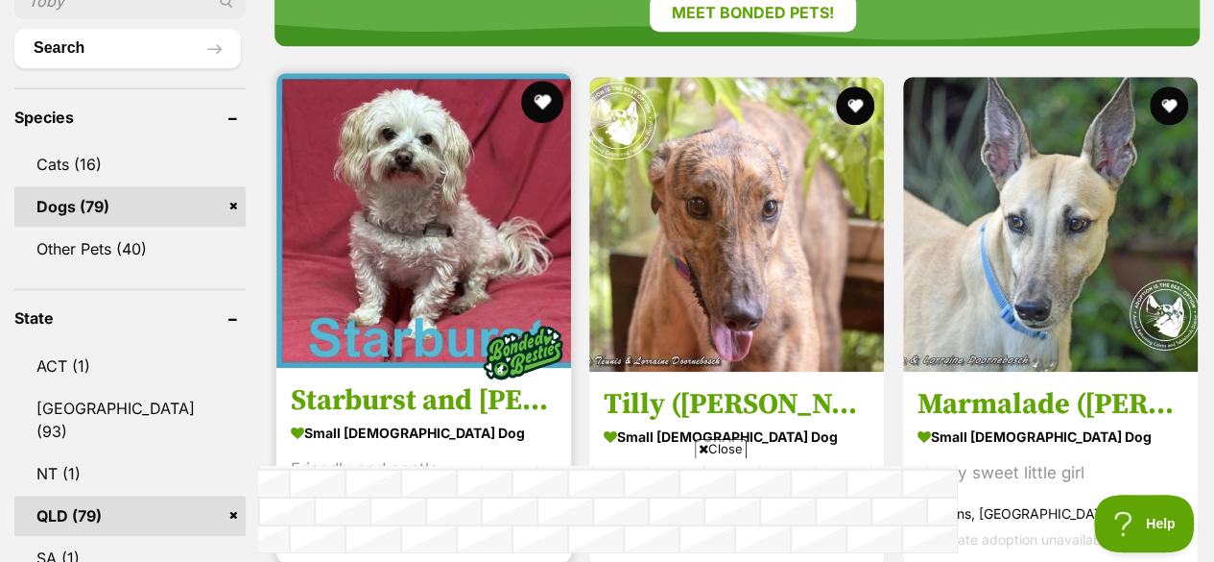
click at [544, 81] on button "favourite" at bounding box center [542, 102] width 42 height 42
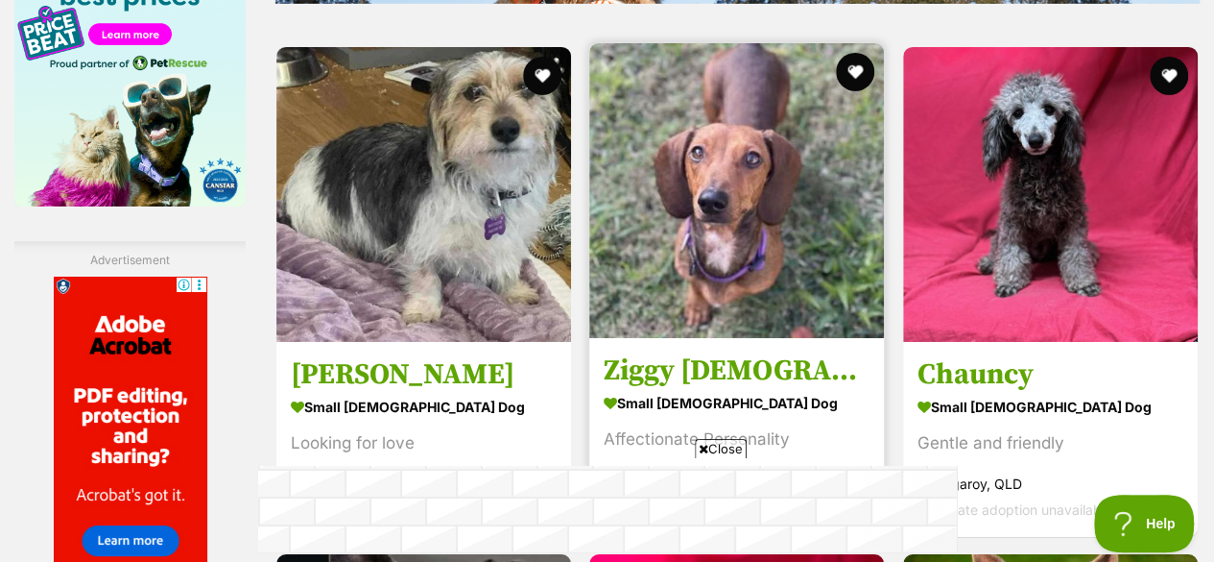
scroll to position [3168, 0]
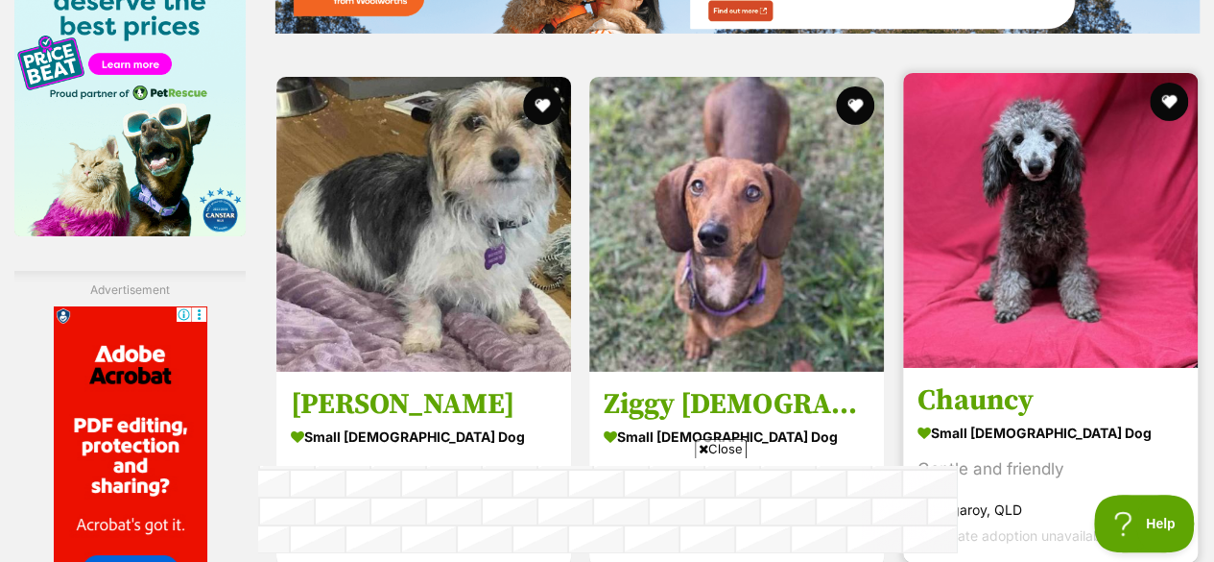
drag, startPoint x: 1168, startPoint y: 62, endPoint x: 1142, endPoint y: 70, distance: 27.0
click at [1160, 83] on button "favourite" at bounding box center [1169, 102] width 38 height 38
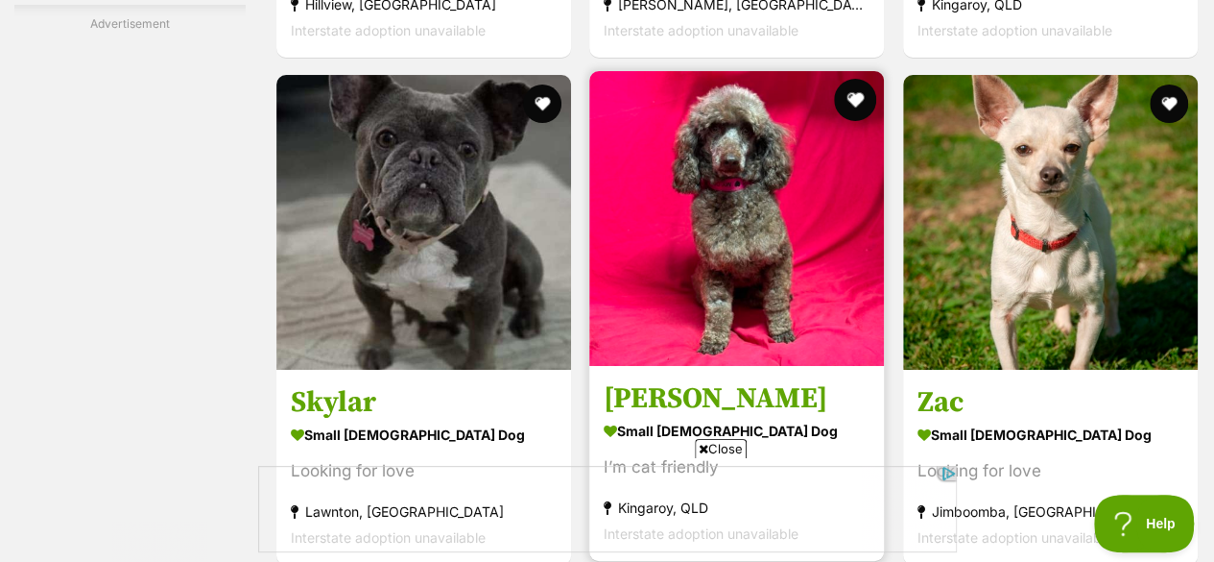
scroll to position [3648, 0]
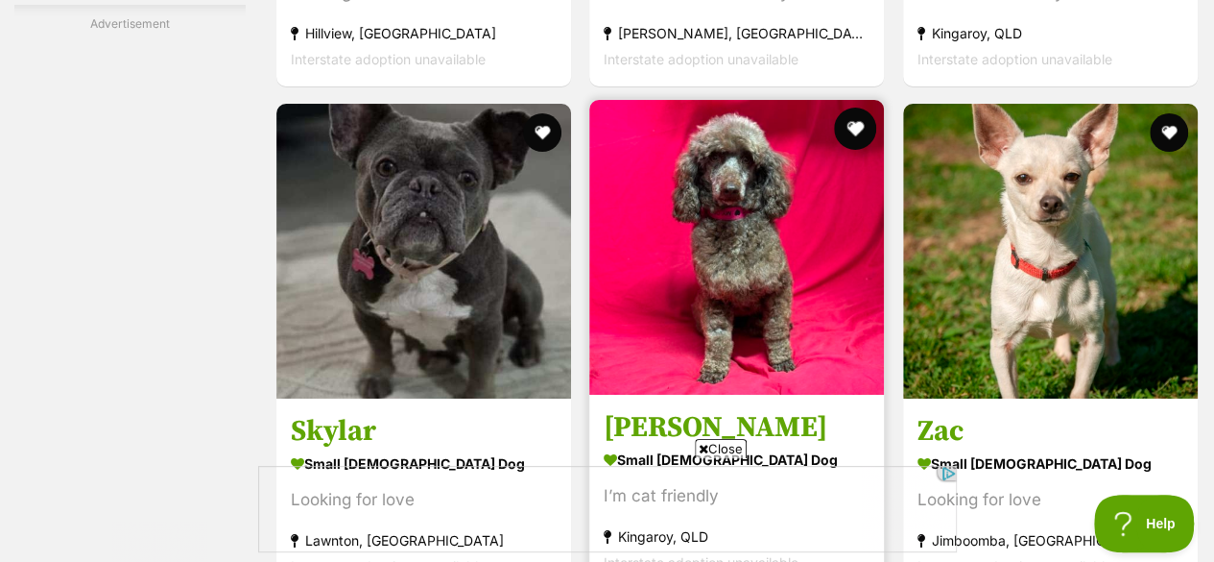
drag, startPoint x: 855, startPoint y: 79, endPoint x: 839, endPoint y: 95, distance: 23.1
click at [852, 108] on button "favourite" at bounding box center [856, 129] width 42 height 42
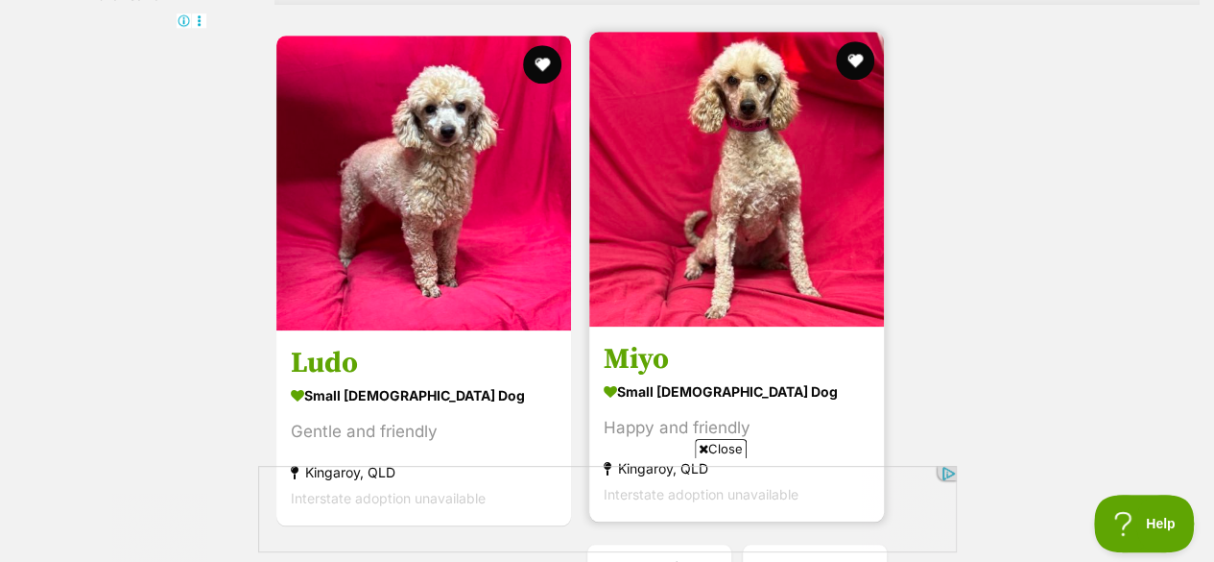
scroll to position [0, 0]
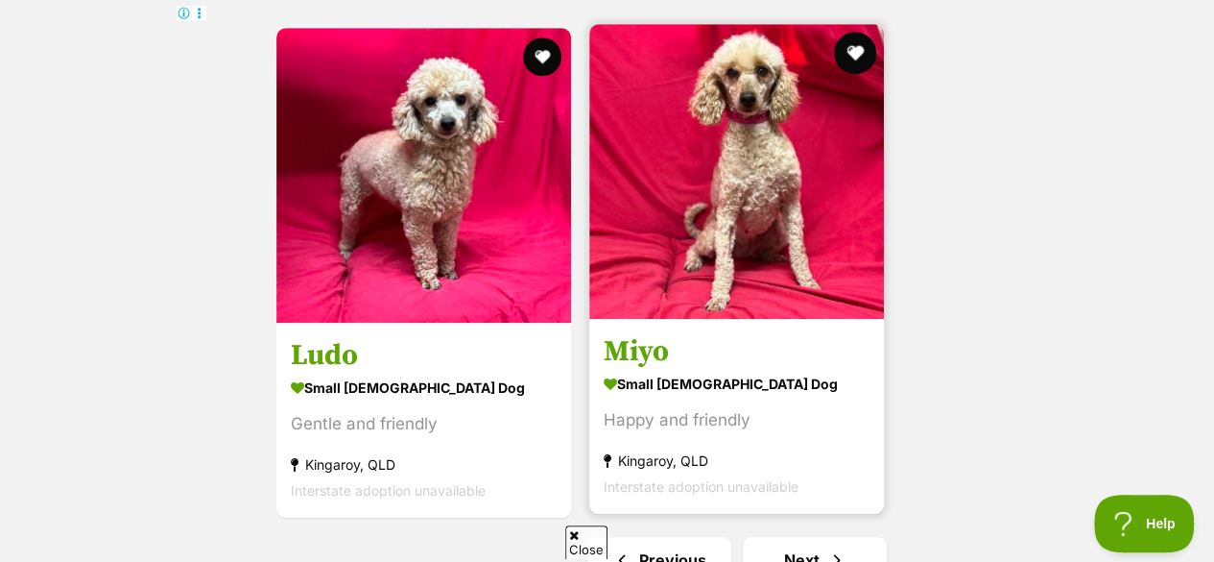
click at [852, 32] on button "favourite" at bounding box center [856, 53] width 42 height 42
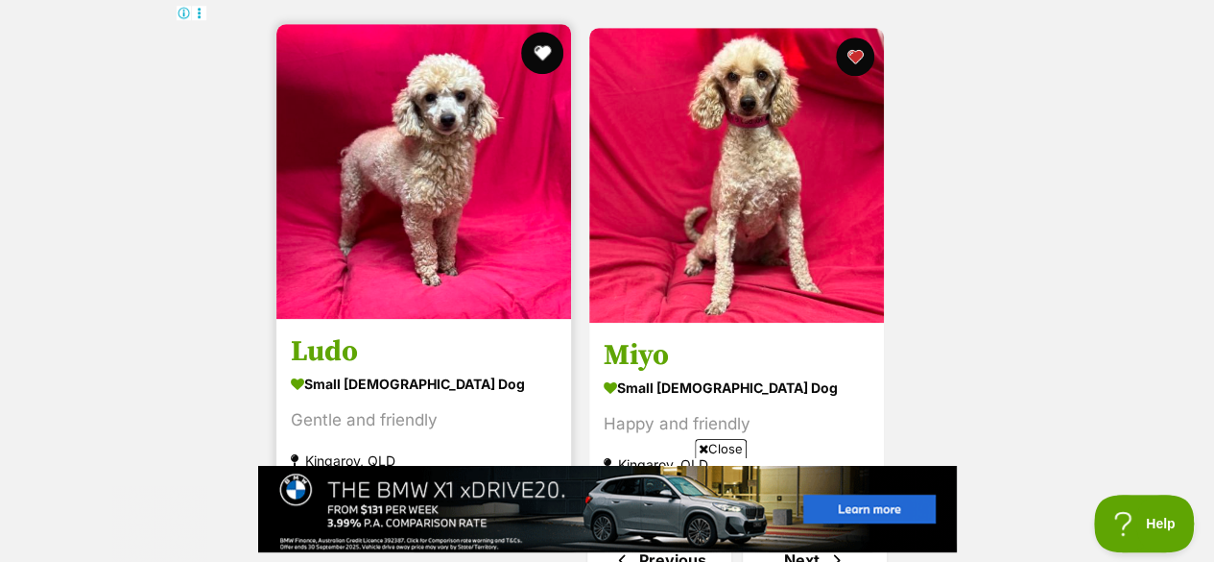
click at [541, 32] on button "favourite" at bounding box center [542, 53] width 42 height 42
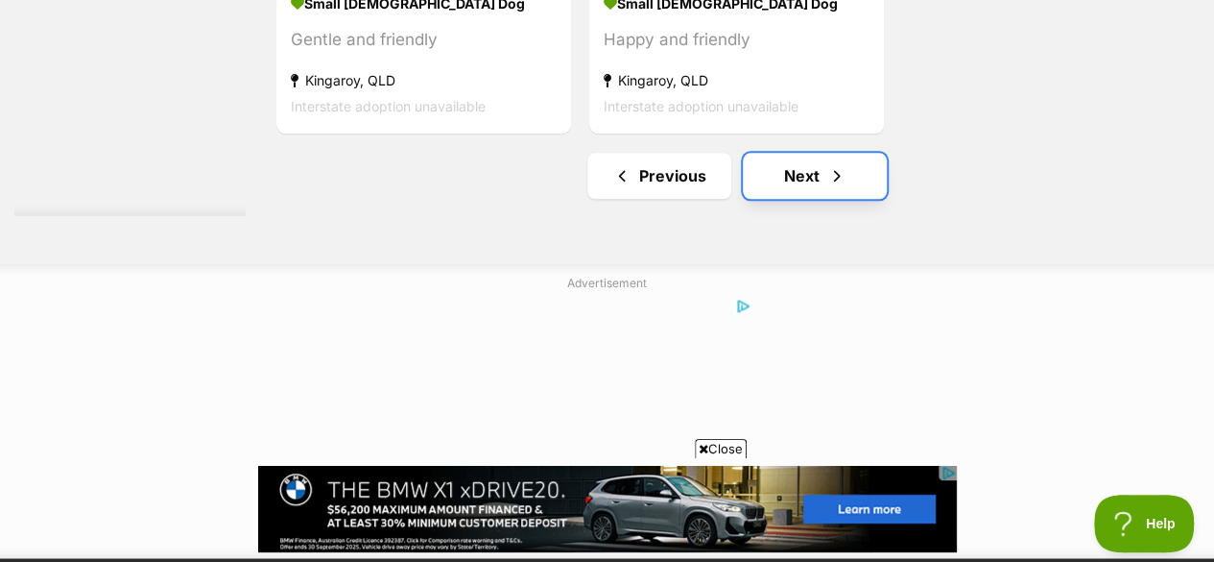
click at [792, 153] on link "Next" at bounding box center [815, 176] width 144 height 46
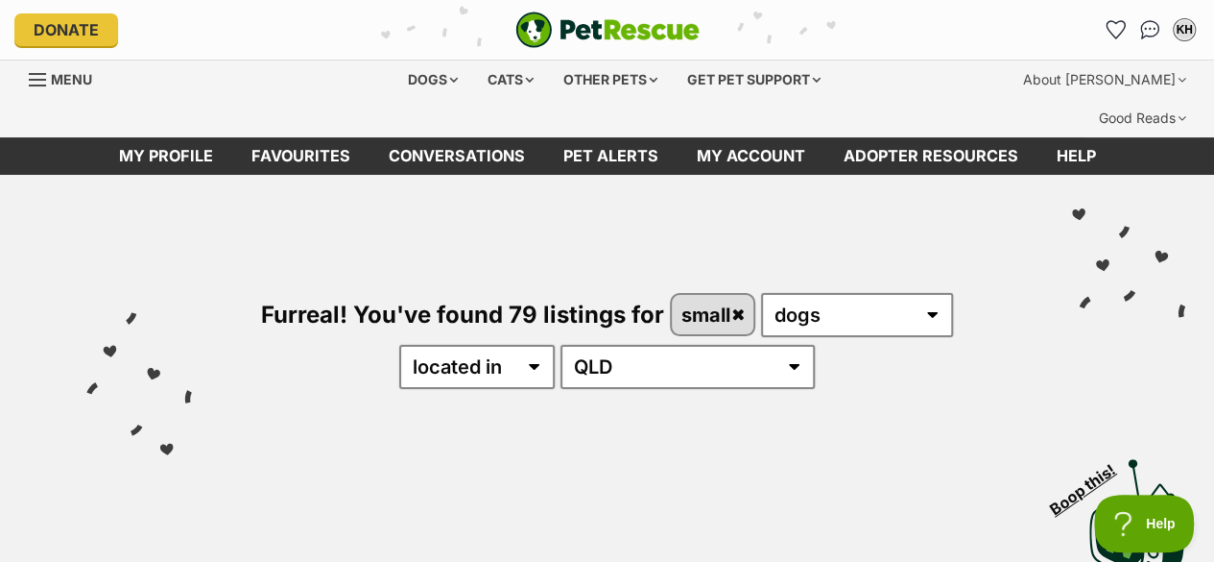
click at [37, 79] on span "Menu" at bounding box center [37, 80] width 17 height 2
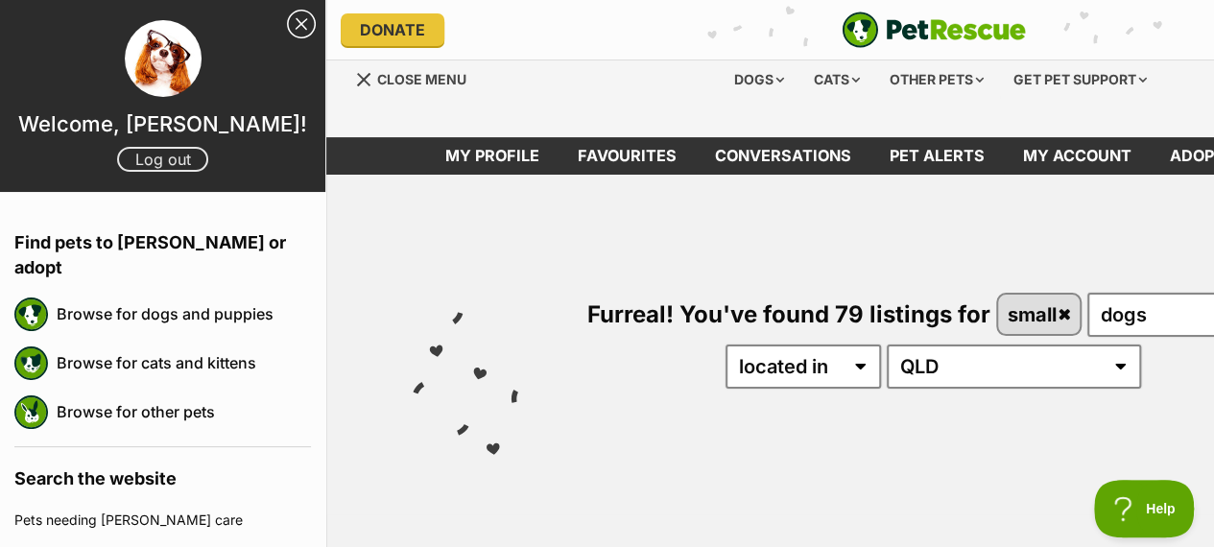
click at [161, 156] on link "Log out" at bounding box center [162, 159] width 91 height 25
